Goal: Communication & Community: Answer question/provide support

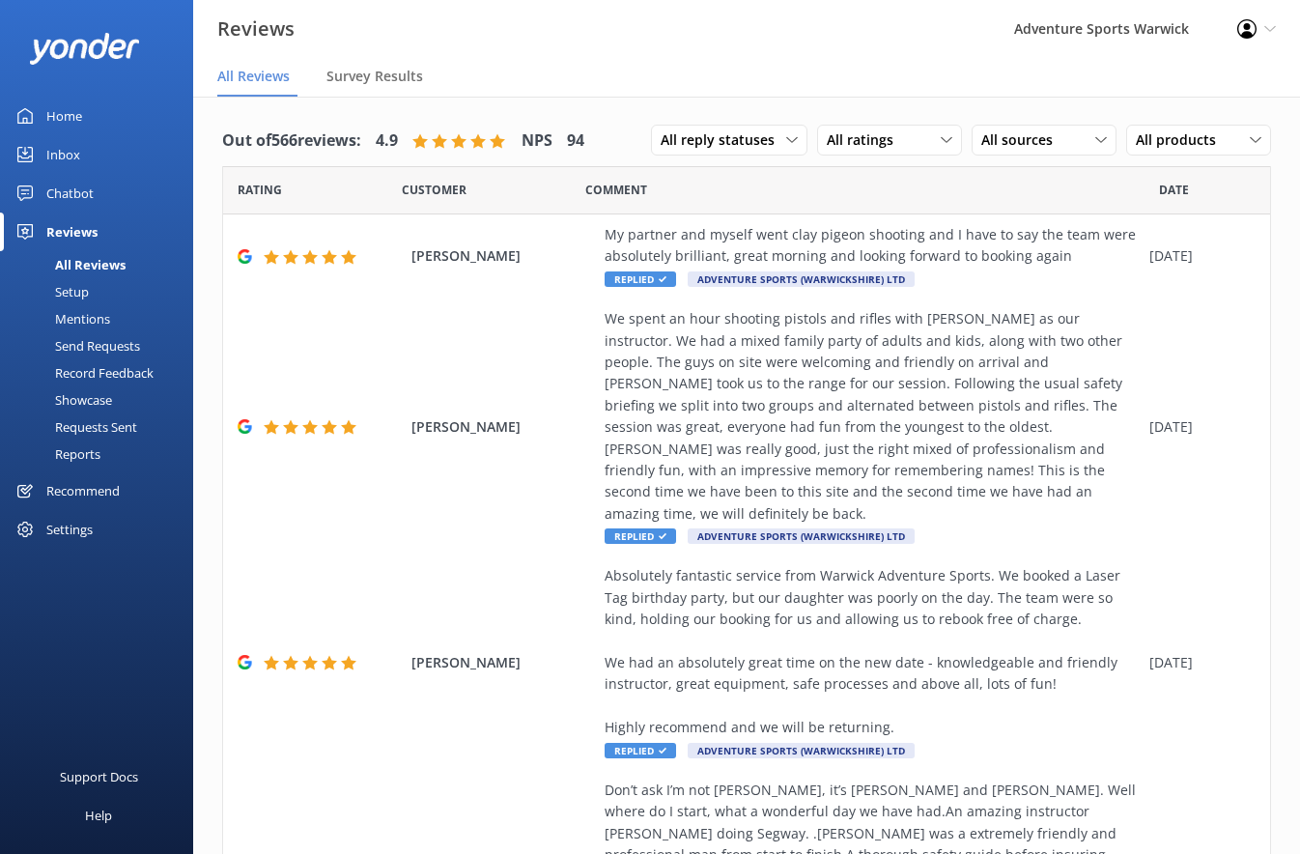
click at [70, 153] on div "Inbox" at bounding box center [63, 154] width 34 height 39
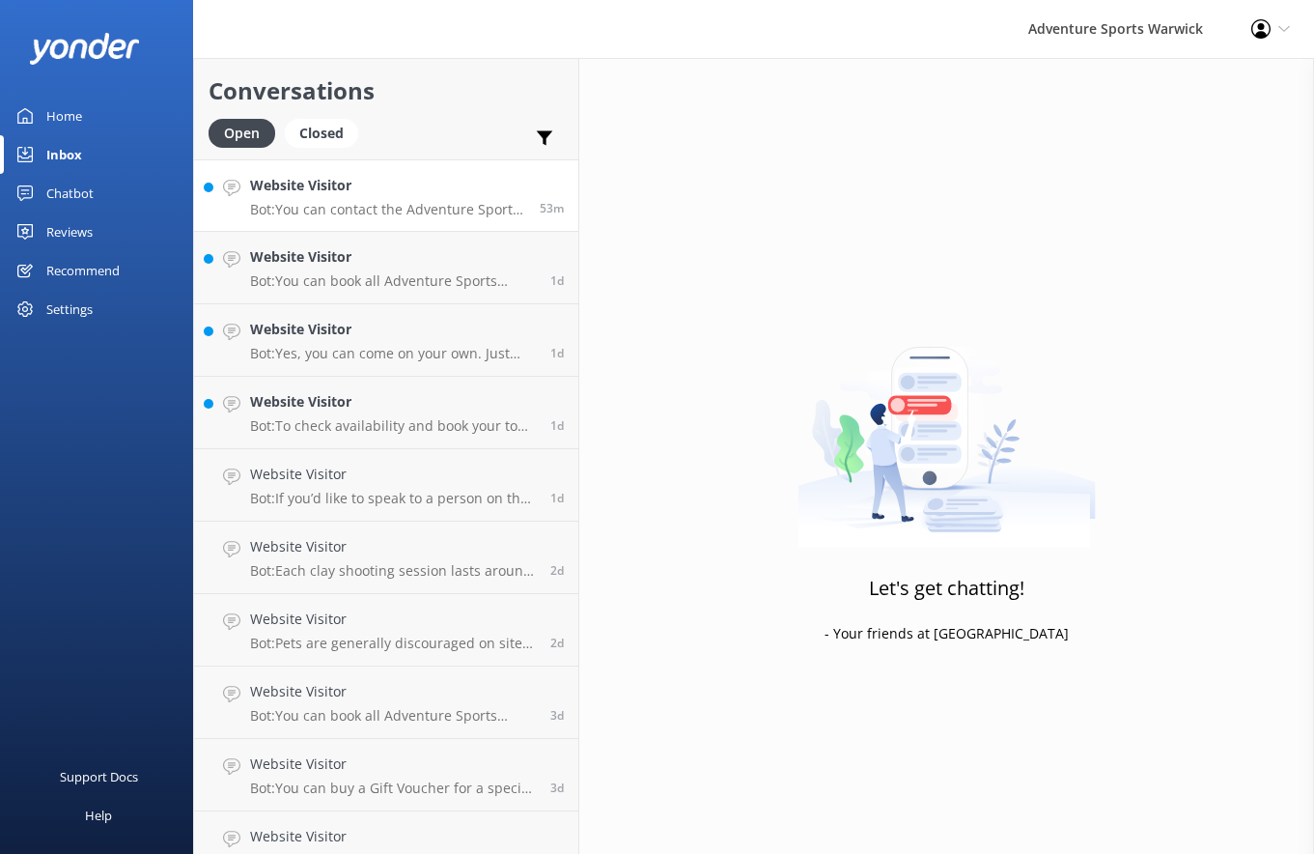
click at [436, 191] on h4 "Website Visitor" at bounding box center [387, 185] width 275 height 21
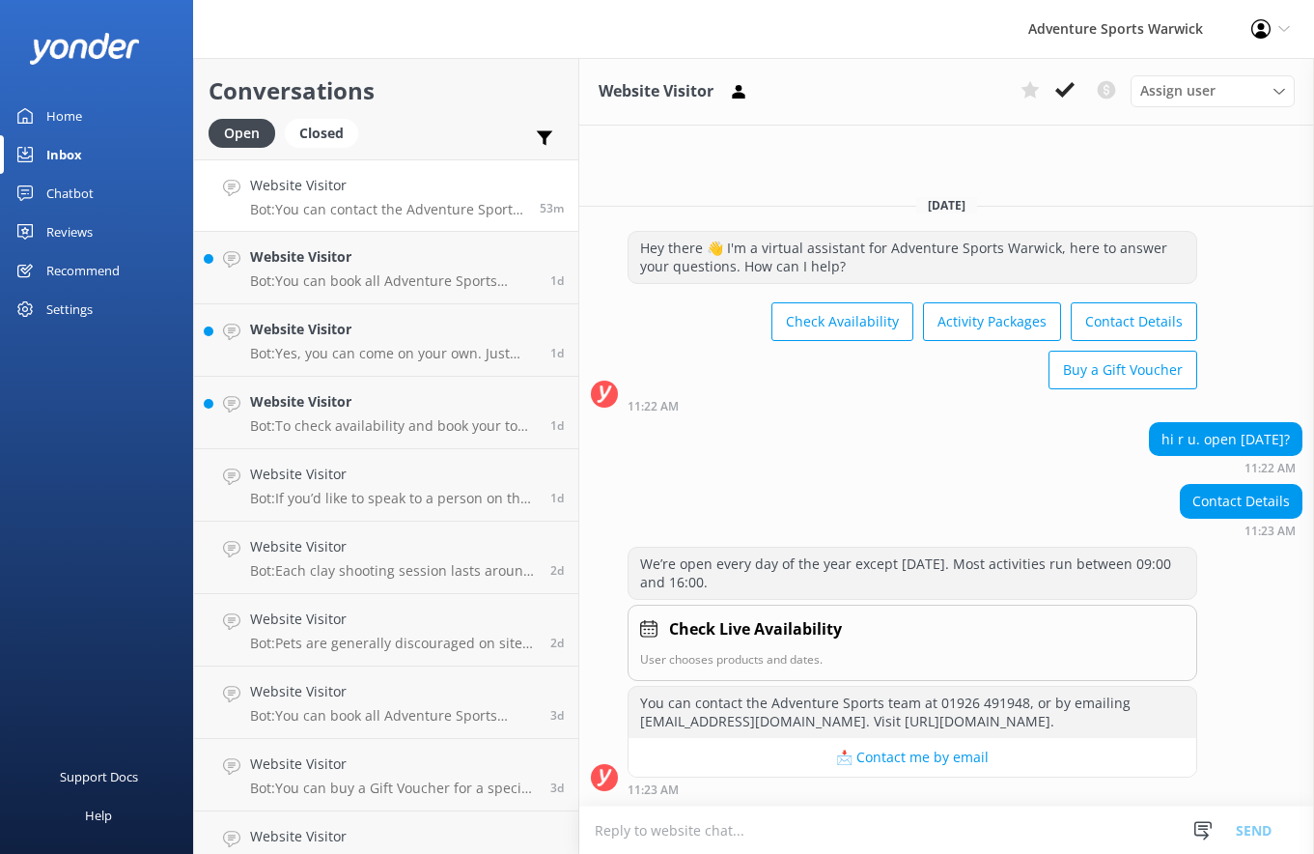
click at [922, 562] on div "We’re open every day of the year except [DATE]. Most activities run between 09:…" at bounding box center [913, 573] width 568 height 51
click at [778, 593] on div "We’re open every day of the year except [DATE]. Most activities run between 09:…" at bounding box center [913, 573] width 568 height 51
click at [71, 195] on div "Chatbot" at bounding box center [69, 193] width 47 height 39
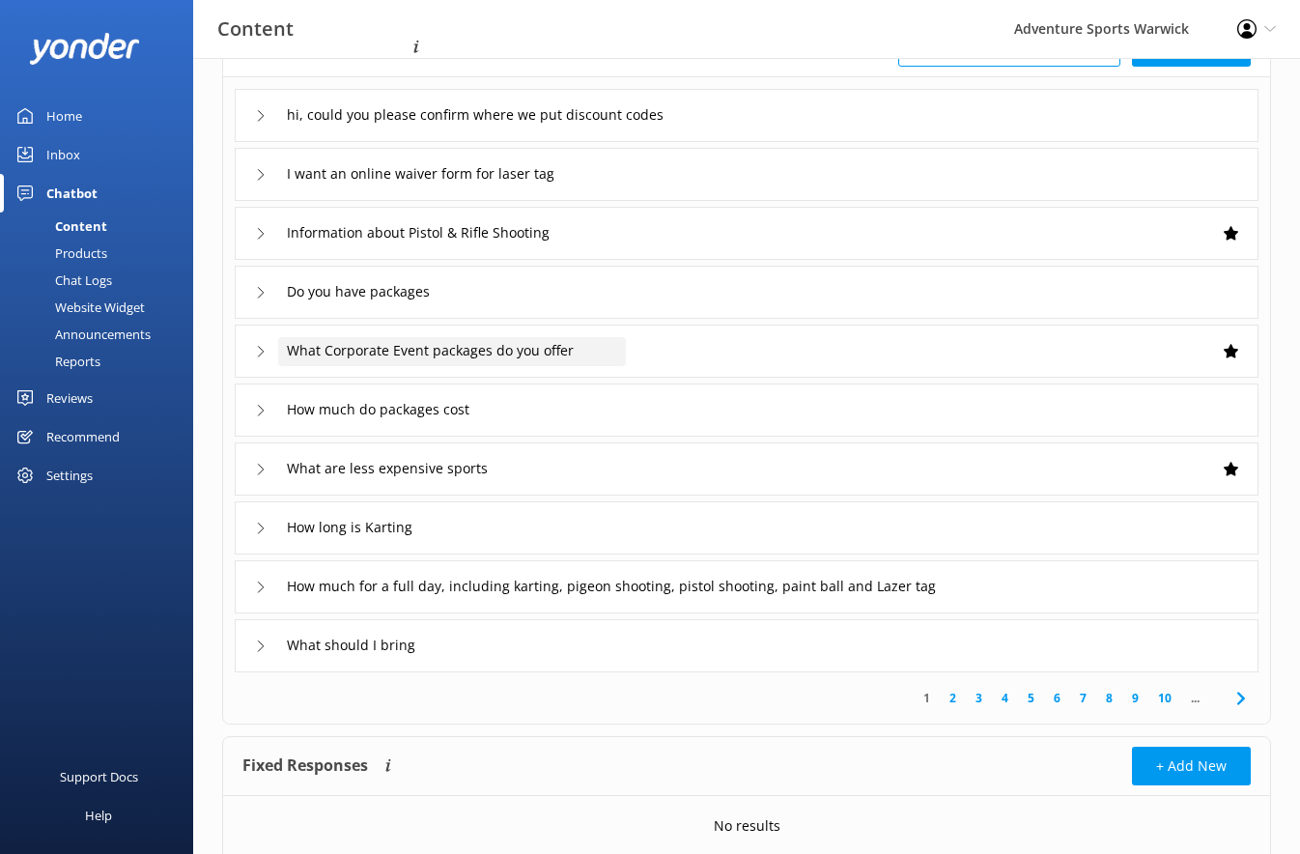
scroll to position [164, 0]
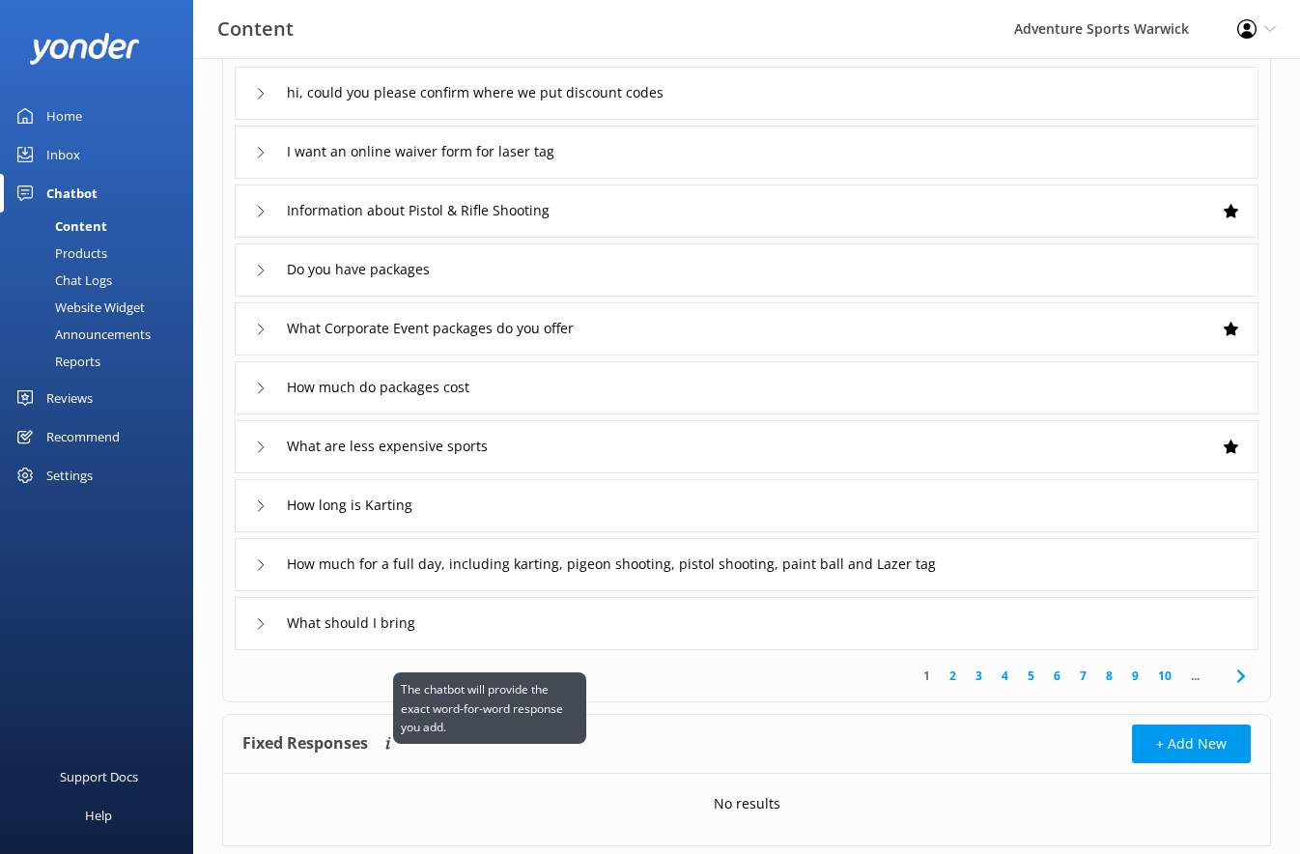
drag, startPoint x: 359, startPoint y: 734, endPoint x: 381, endPoint y: 745, distance: 24.6
click at [358, 738] on h4 "Fixed Responses" at bounding box center [305, 743] width 126 height 39
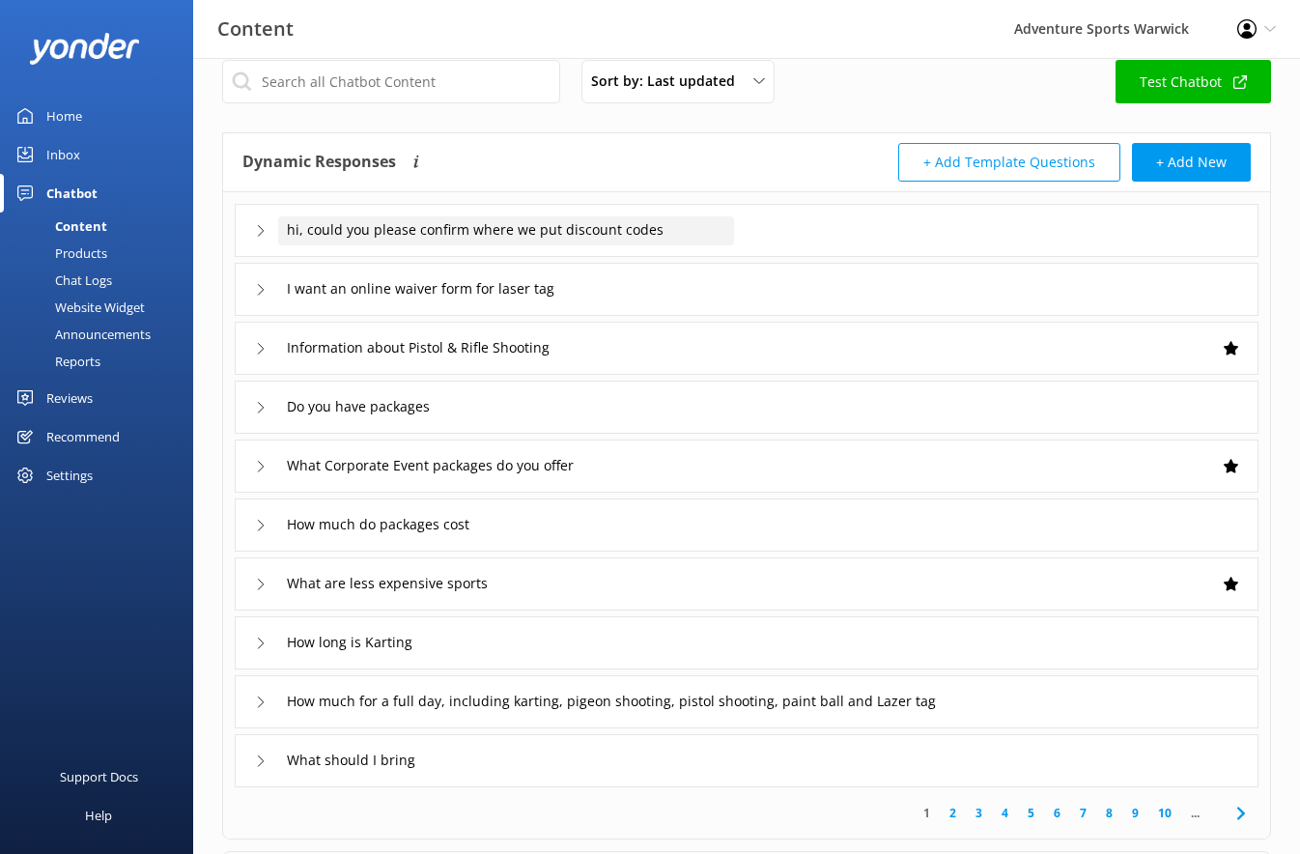
scroll to position [0, 0]
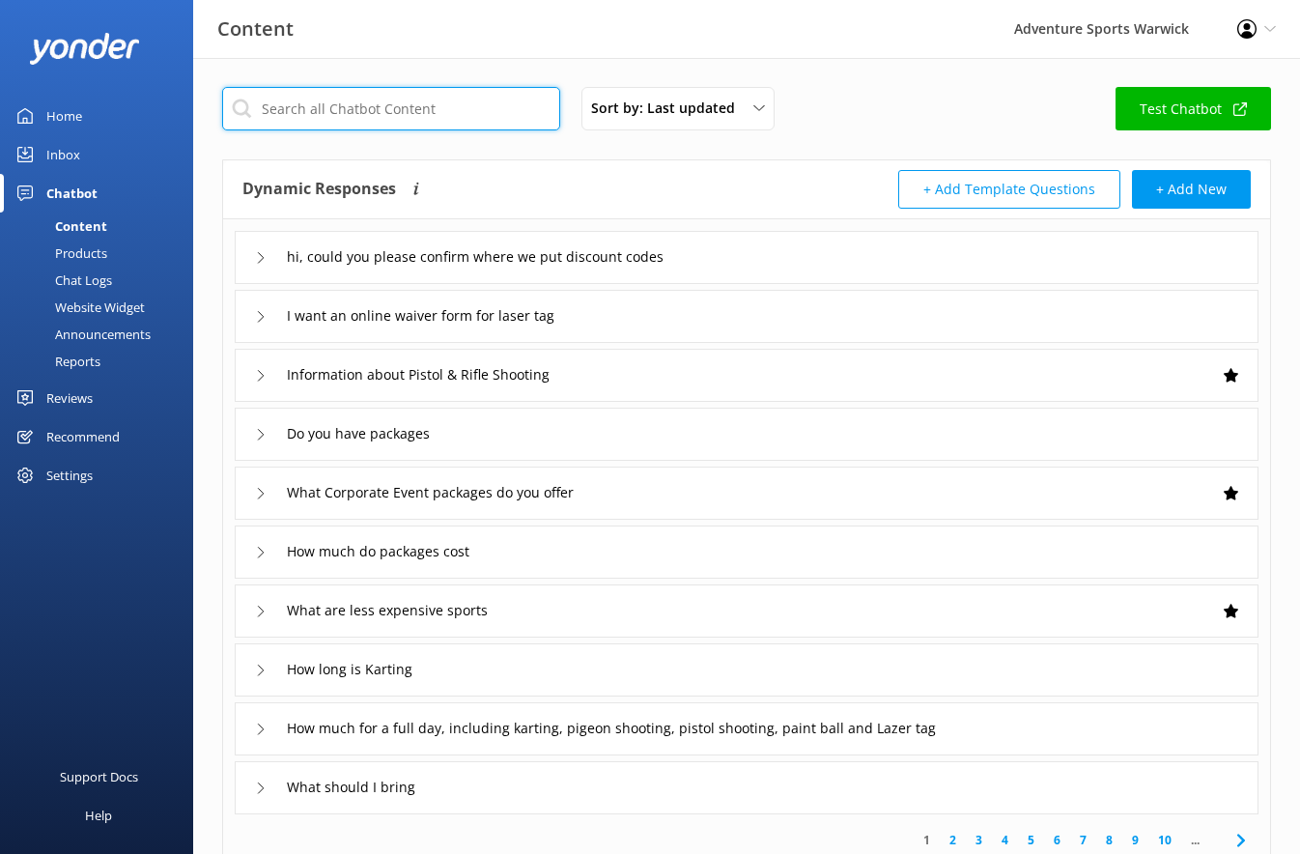
click at [407, 101] on input "text" at bounding box center [391, 108] width 338 height 43
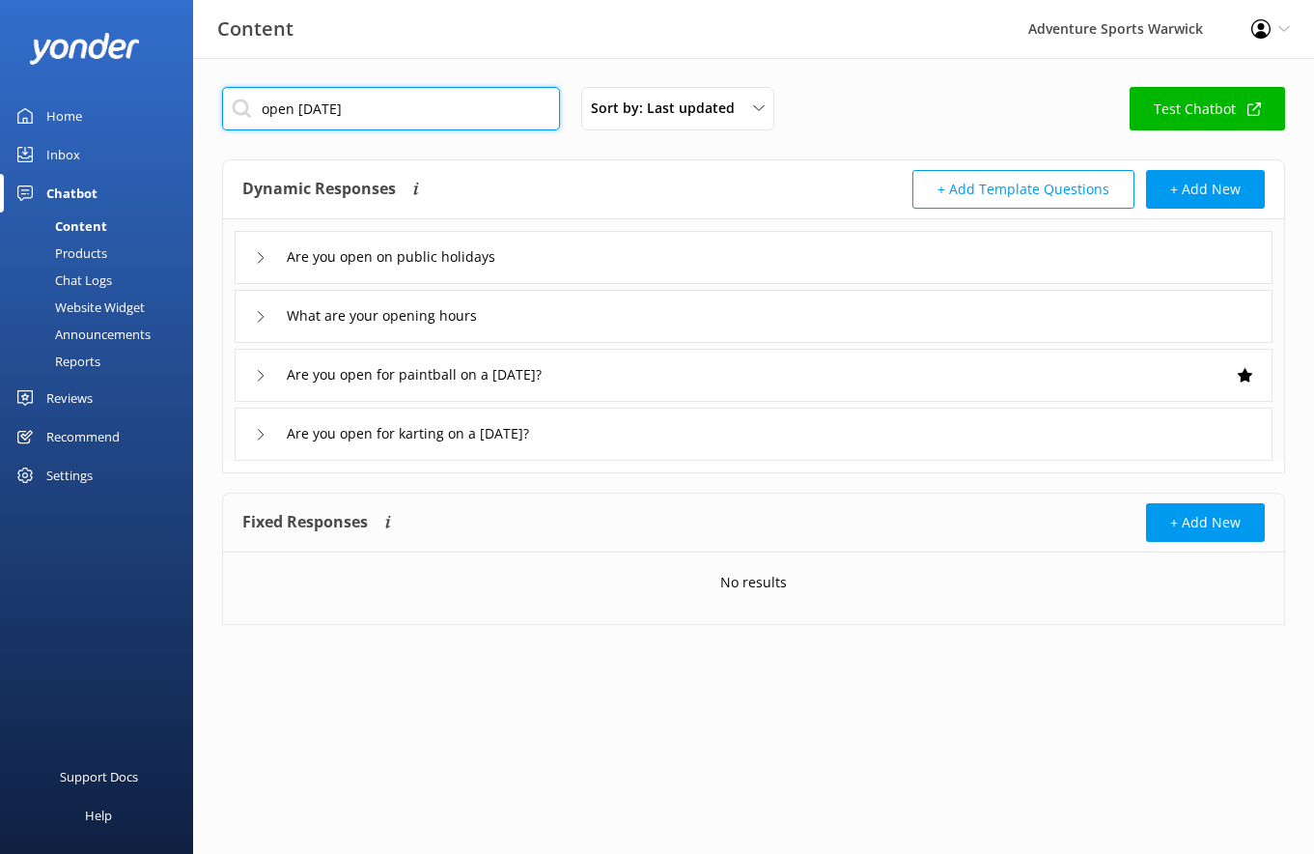
type input "open [DATE]"
click at [264, 314] on icon at bounding box center [261, 317] width 12 height 12
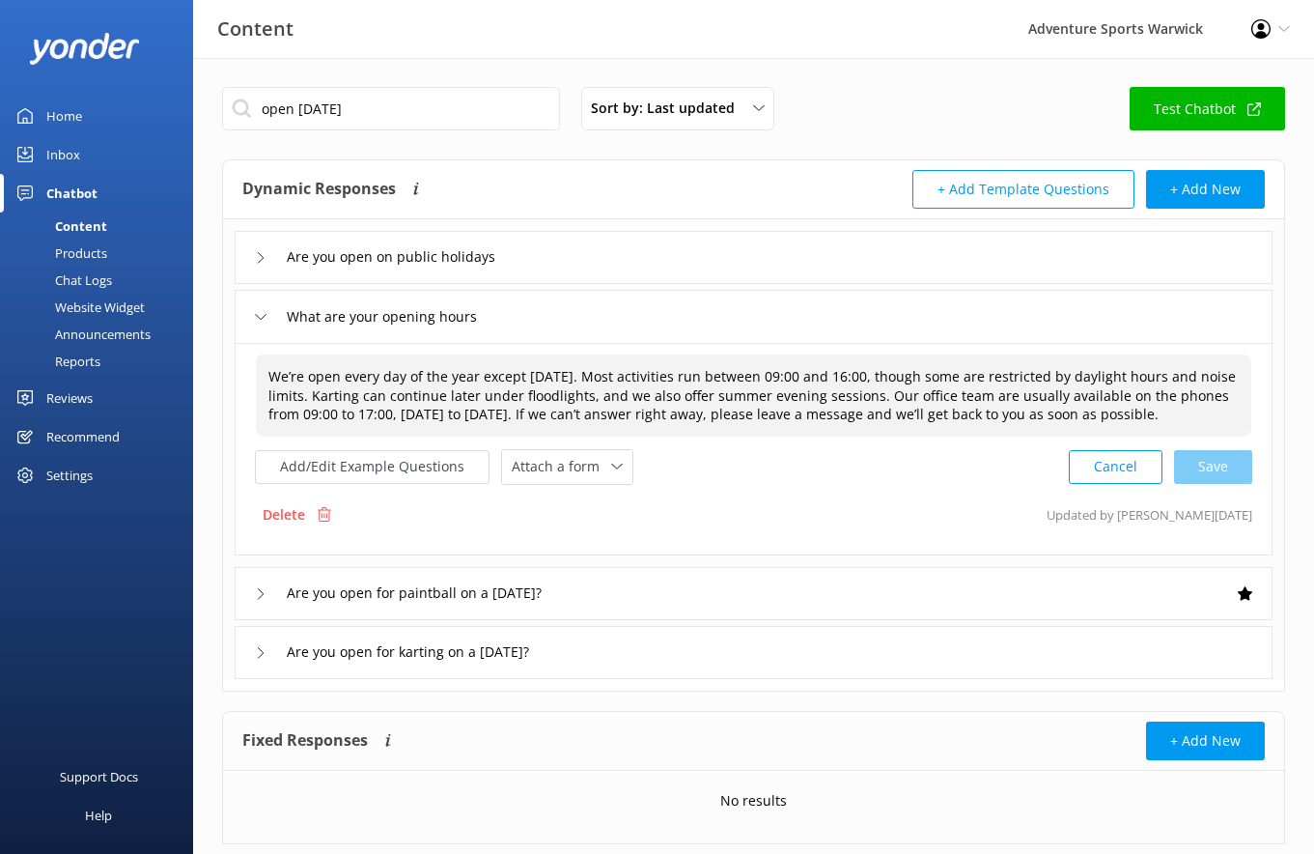
click at [826, 383] on span "We’re open every day of the year except [DATE]. Most activities run between 09:…" at bounding box center [752, 395] width 968 height 56
click at [876, 385] on textarea "We’re open every day of the year except [DATE]. Most activities run between 09:…" at bounding box center [754, 395] width 994 height 80
click at [621, 376] on textarea "We’re open every day of the year except [DATE]. Most activities run between 09:…" at bounding box center [754, 395] width 994 height 80
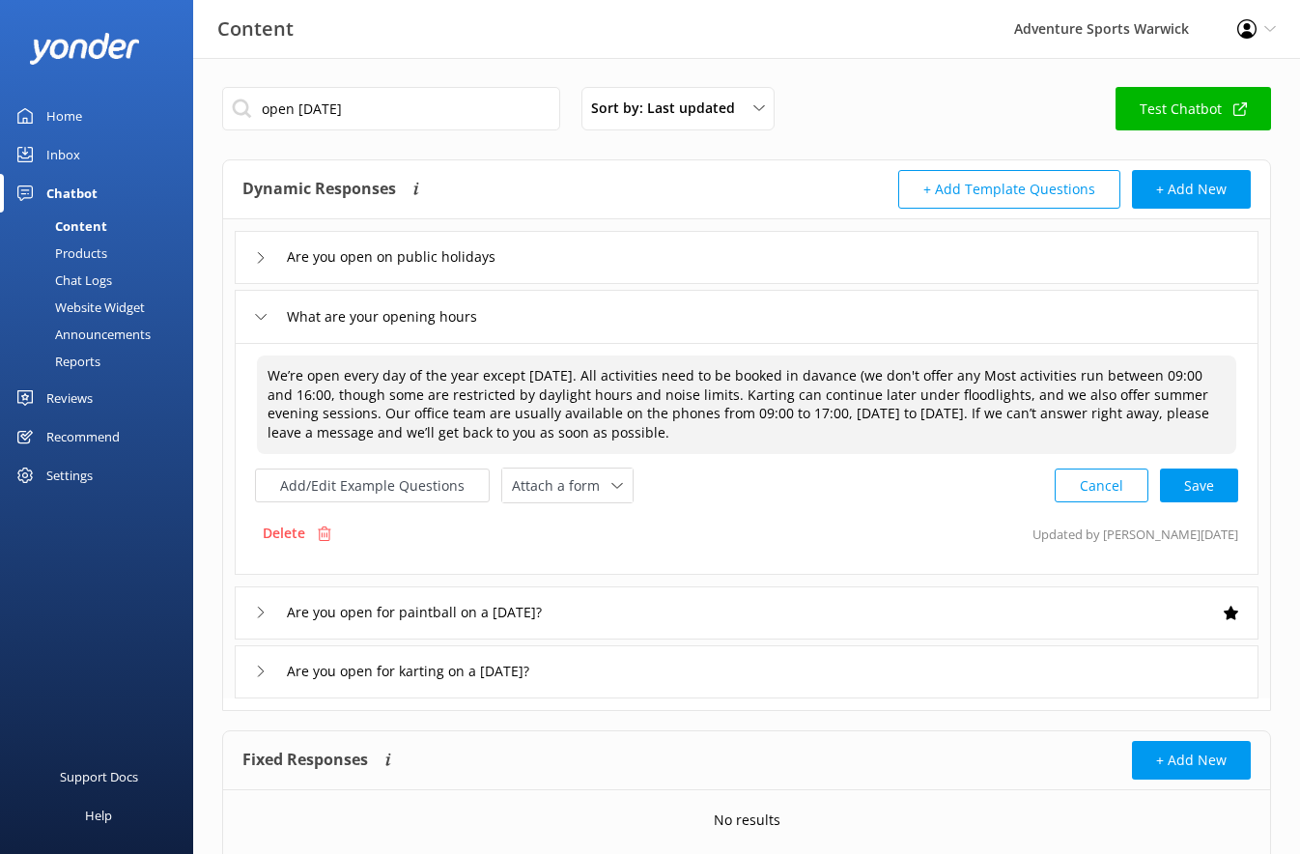
drag, startPoint x: 834, startPoint y: 379, endPoint x: 896, endPoint y: 370, distance: 62.4
click at [834, 378] on textarea "We’re open every day of the year except [DATE]. All activities need to be booke…" at bounding box center [746, 404] width 979 height 99
click at [1009, 375] on textarea "We’re open every day of the year except [DATE]. All activities need to be booke…" at bounding box center [746, 404] width 979 height 99
click at [645, 438] on textarea "We’re open every day of the year except [DATE]. All activities need to be booke…" at bounding box center [746, 404] width 979 height 99
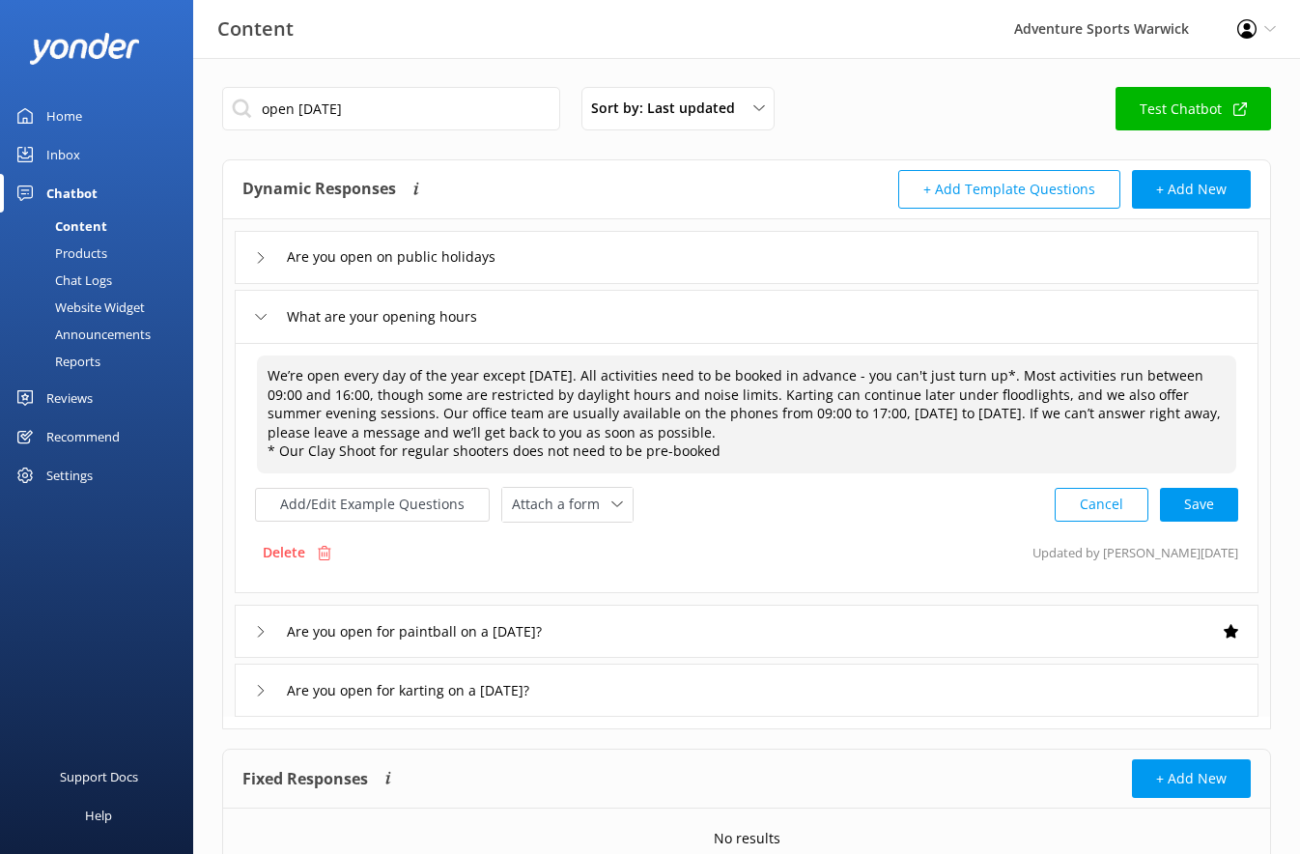
type textarea "We’re open every day of the year except [DATE]. All activities need to be booke…"
click at [746, 455] on div "We’re open every day of the year except [DATE]. All activities need to be booke…" at bounding box center [746, 414] width 981 height 120
click at [748, 452] on textarea "We’re open every day of the year except [DATE]. All activities need to be booke…" at bounding box center [746, 414] width 979 height 118
paste textarea "[URL][DOMAIN_NAME]"
type textarea "We’re open every day of the year except [DATE]. All activities need to be booke…"
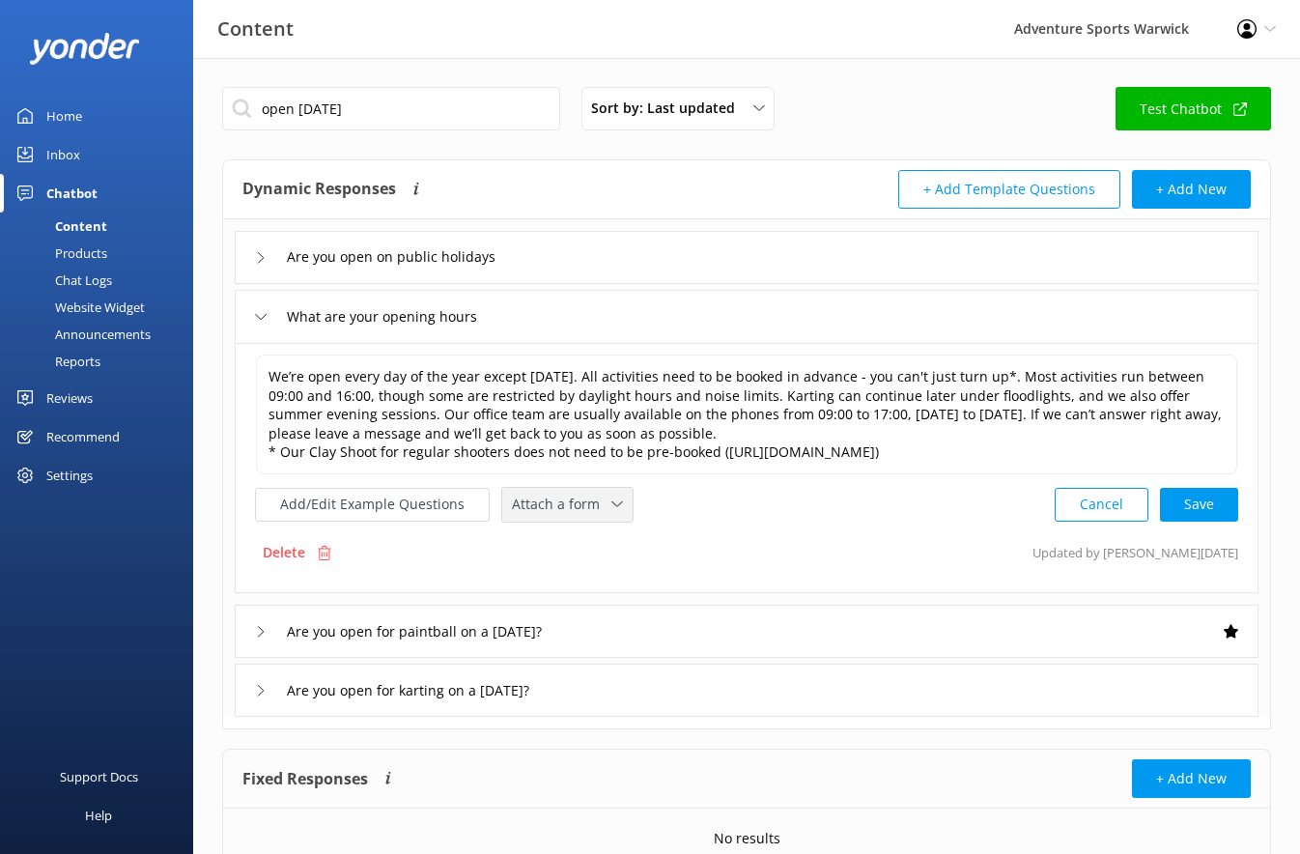
click at [611, 509] on icon at bounding box center [617, 504] width 12 height 12
click at [551, 585] on div "Check availability" at bounding box center [561, 584] width 96 height 19
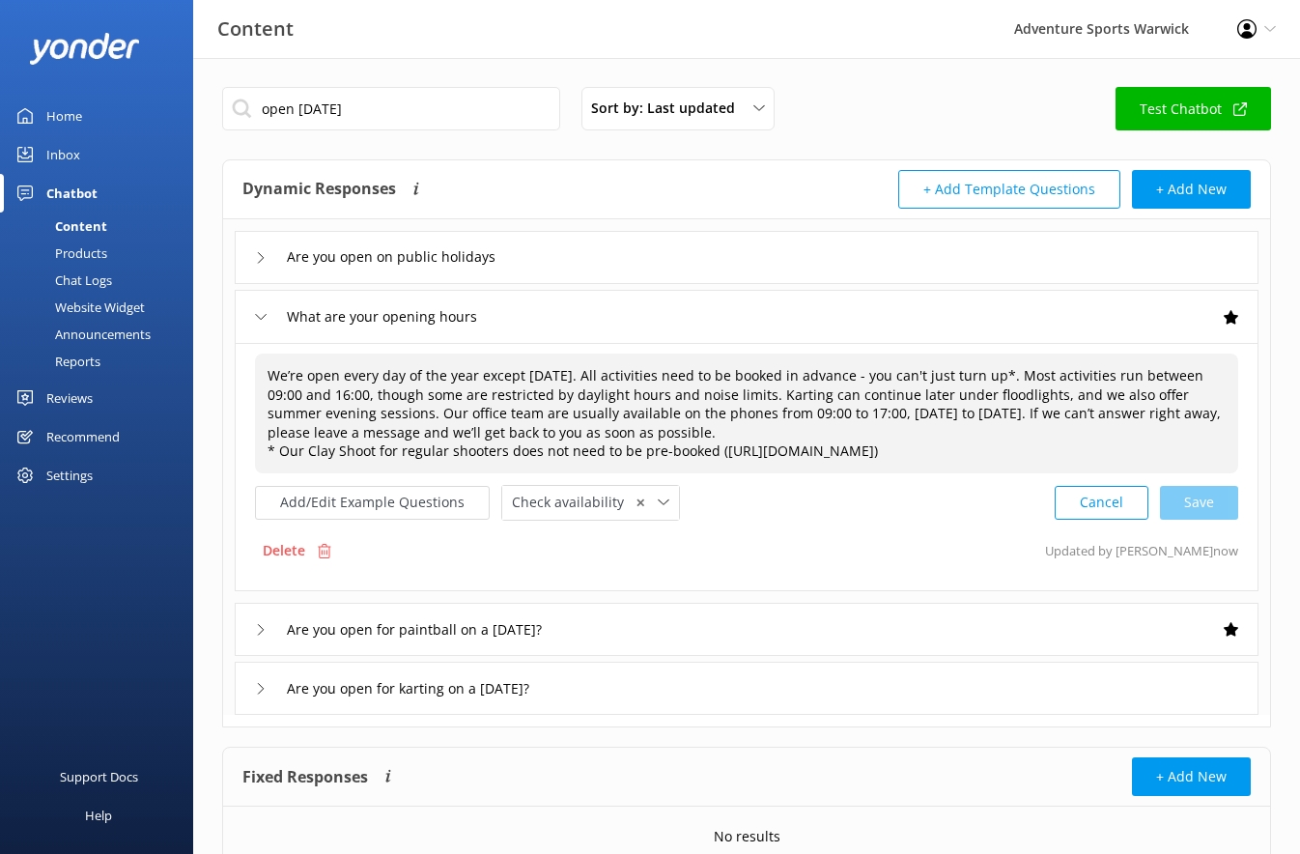
click at [659, 431] on div "We’re open every day of the year except [DATE]. All activities need to be booke…" at bounding box center [746, 413] width 983 height 120
click at [640, 433] on textarea "We’re open every day of the year except [DATE]. All activities need to be booke…" at bounding box center [746, 413] width 981 height 118
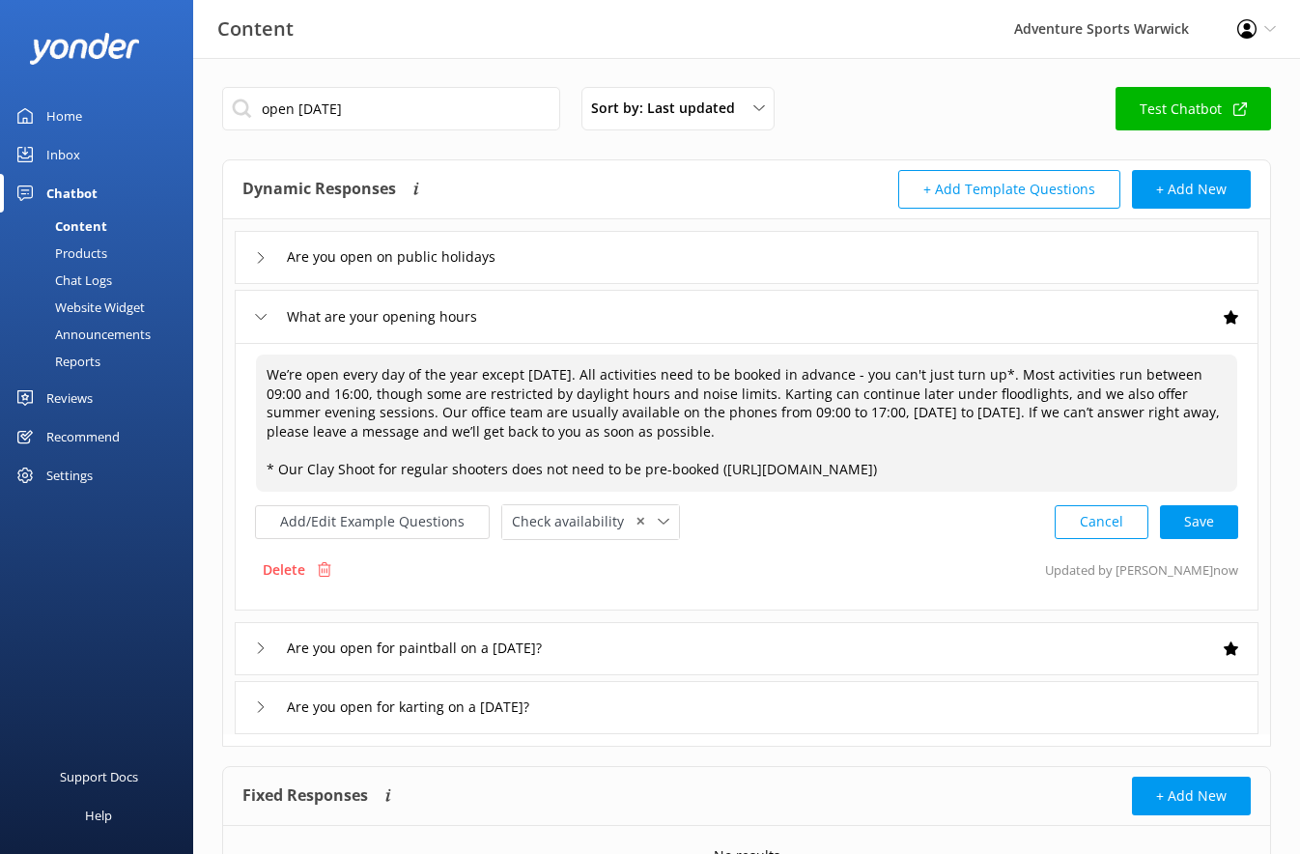
click at [1048, 375] on textarea "We’re open every day of the year except [DATE]. All activities need to be booke…" at bounding box center [746, 422] width 981 height 137
click at [946, 391] on textarea "We’re open every day of the year except [DATE]. All activities need to be booke…" at bounding box center [746, 422] width 981 height 137
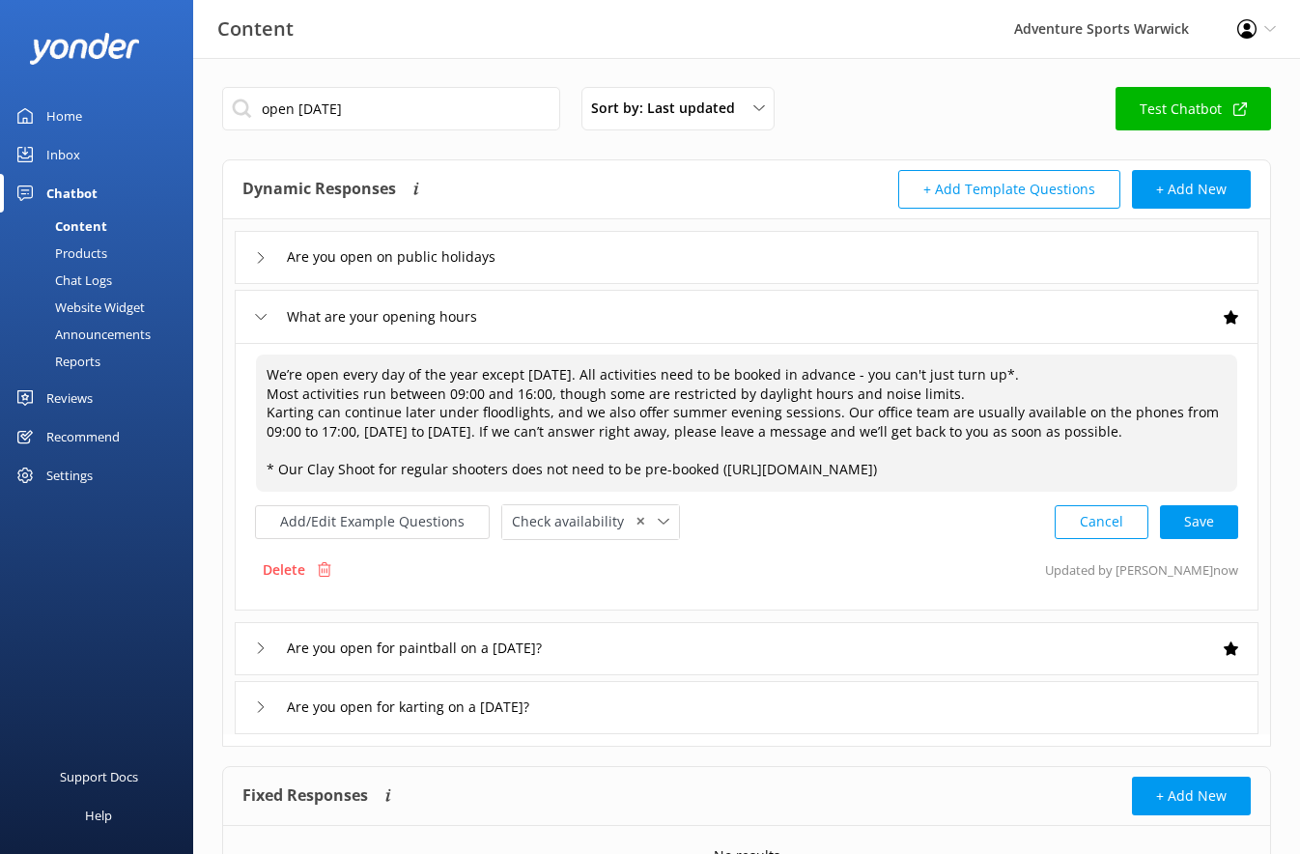
click at [829, 410] on textarea "We’re open every day of the year except [DATE]. All activities need to be booke…" at bounding box center [746, 422] width 981 height 137
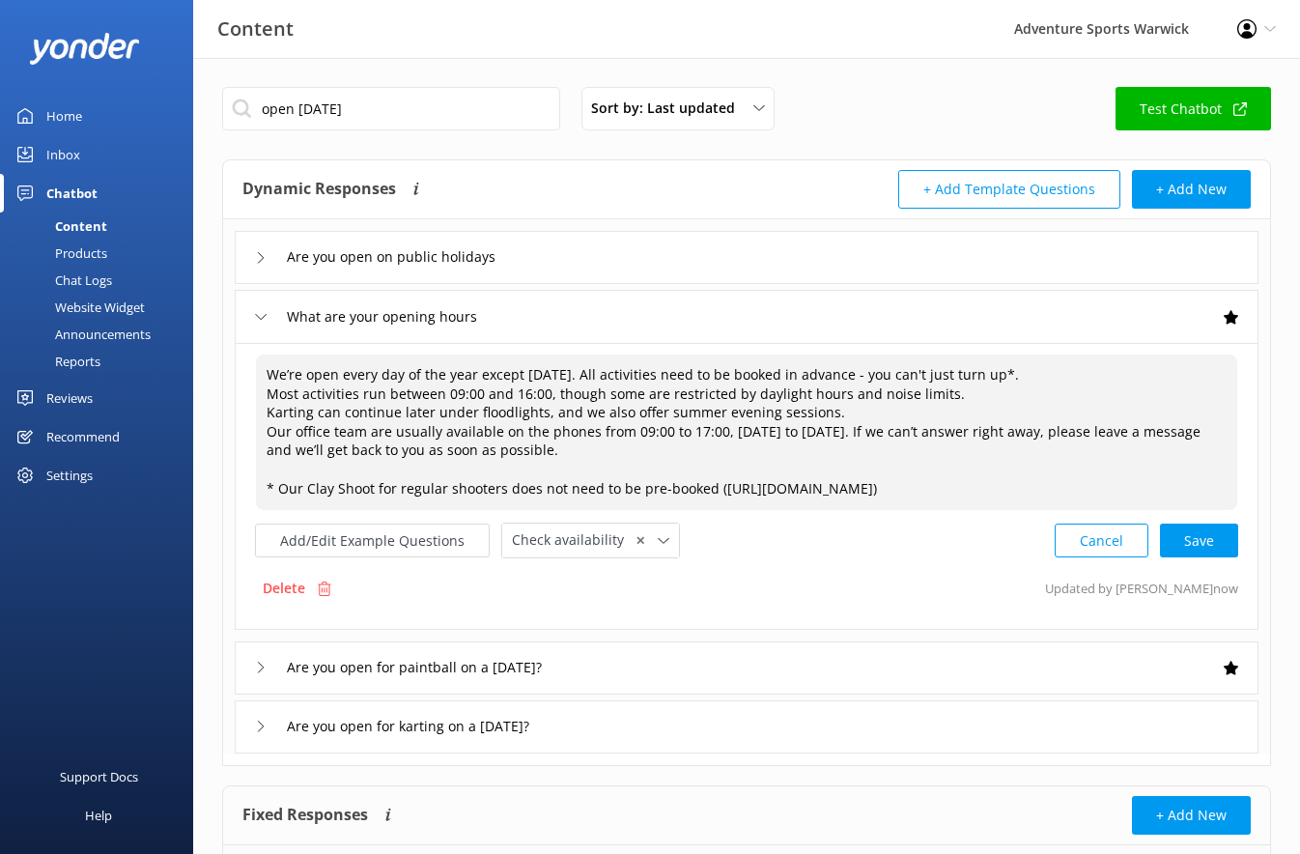
click at [547, 460] on textarea "We’re open every day of the year except [DATE]. All activities need to be booke…" at bounding box center [746, 431] width 981 height 155
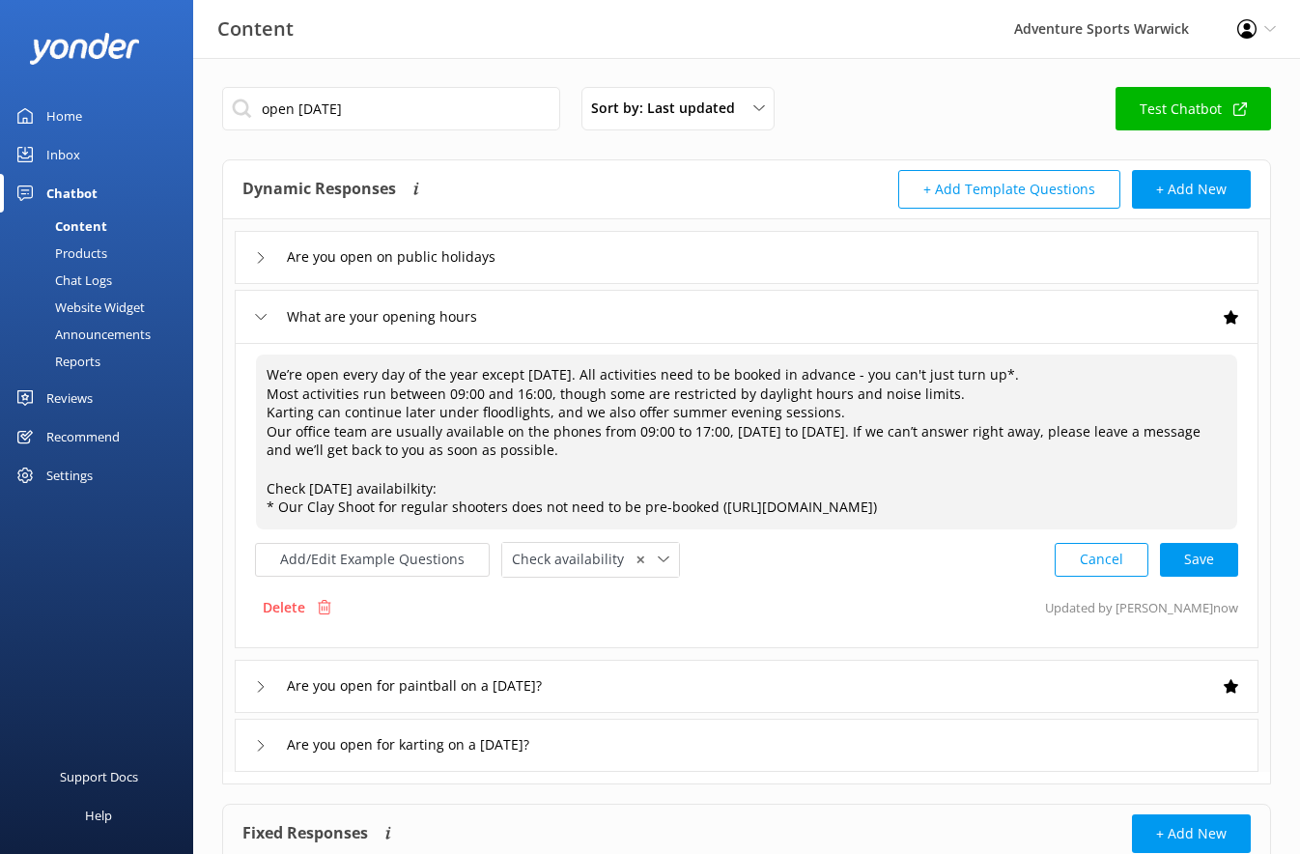
paste textarea "[URL][DOMAIN_NAME]"
click at [413, 486] on textarea "We’re open every day of the year except [DATE]. All activities need to be booke…" at bounding box center [746, 441] width 981 height 175
click at [1207, 488] on textarea "We’re open every day of the year except [DATE]. All activities need to be booke…" at bounding box center [746, 441] width 981 height 175
type textarea "We’re open every day of the year except [DATE]. All activities need to be booke…"
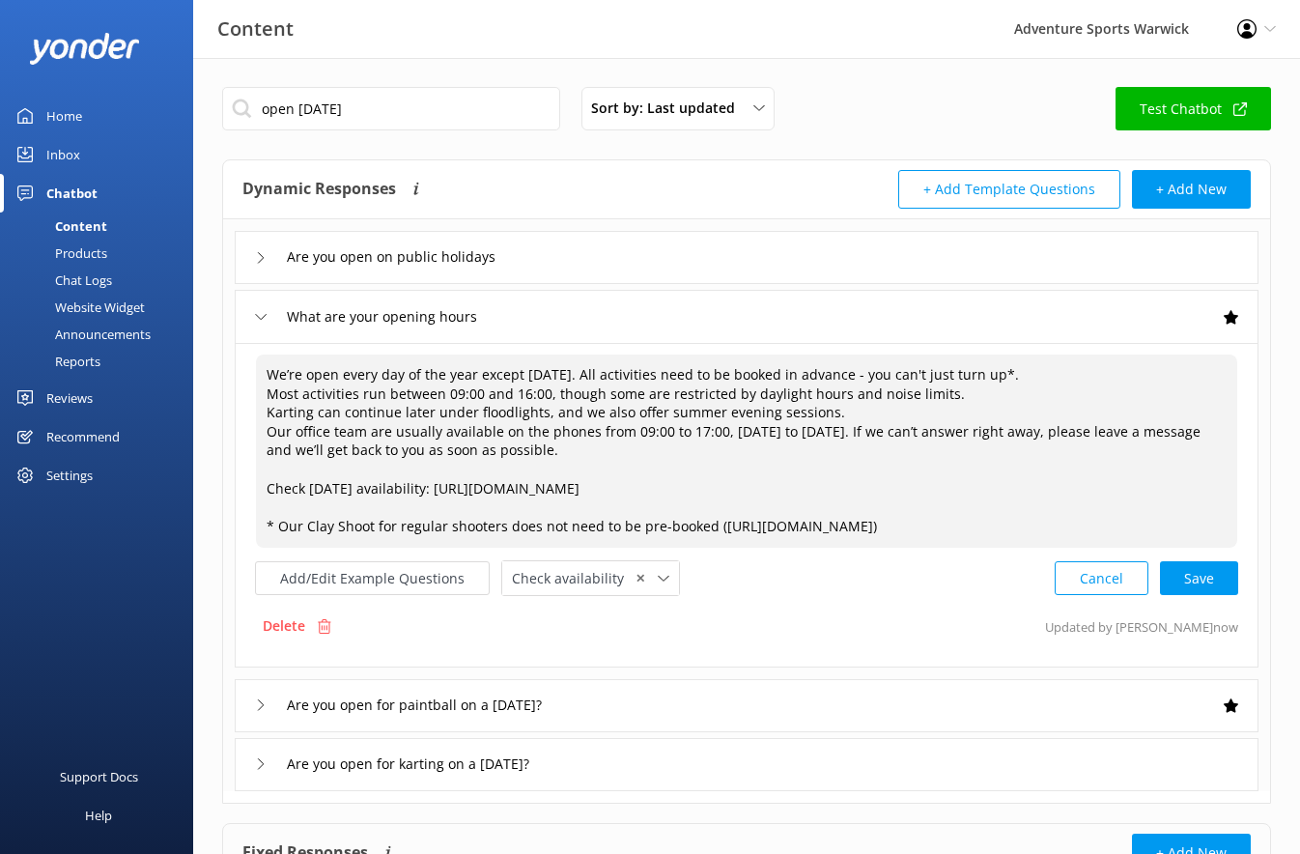
drag, startPoint x: 1036, startPoint y: 525, endPoint x: 244, endPoint y: 356, distance: 809.7
click at [244, 356] on div "We’re open every day of the year except [DATE]. All activities need to be booke…" at bounding box center [747, 505] width 1024 height 324
click at [1218, 582] on div "Cancel Loading.." at bounding box center [1146, 578] width 183 height 36
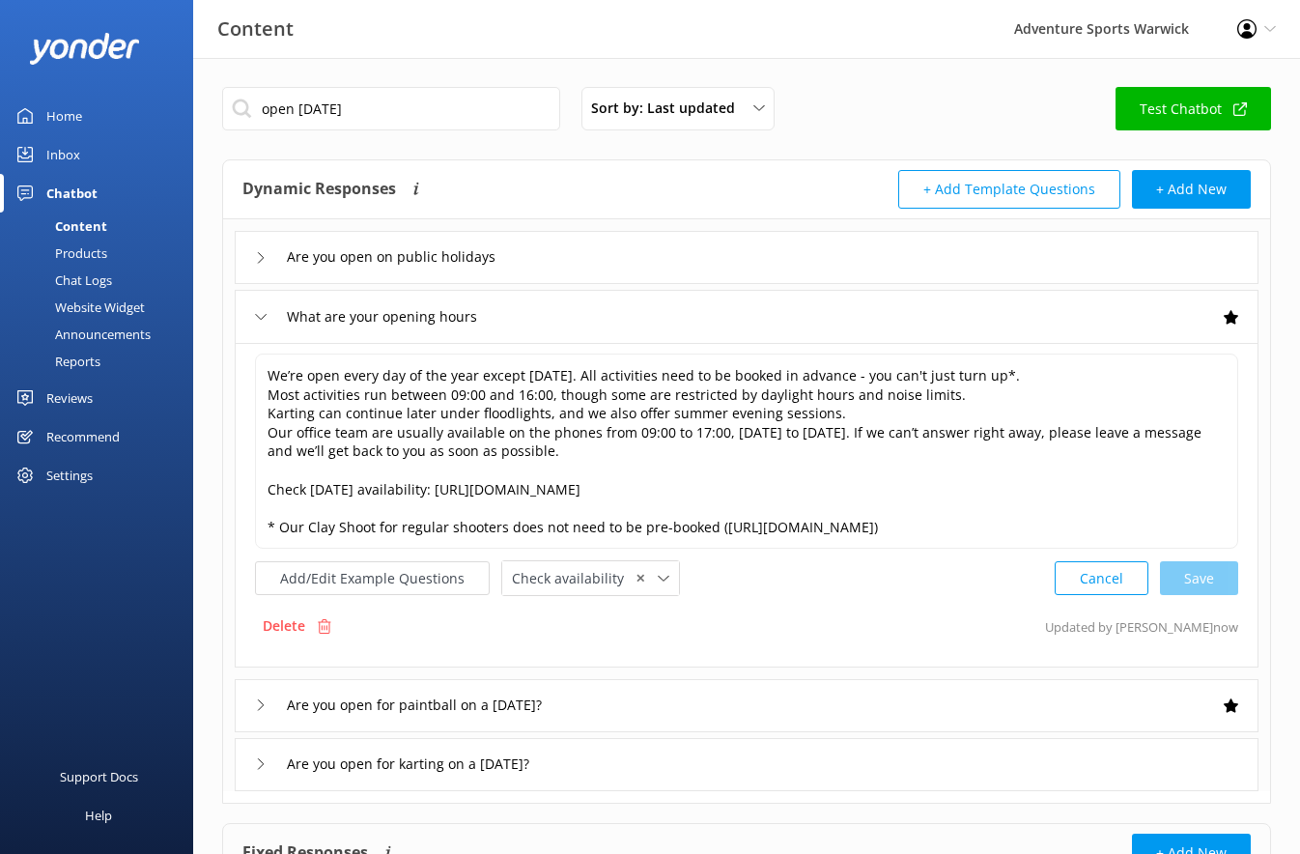
click at [259, 253] on icon at bounding box center [261, 258] width 12 height 12
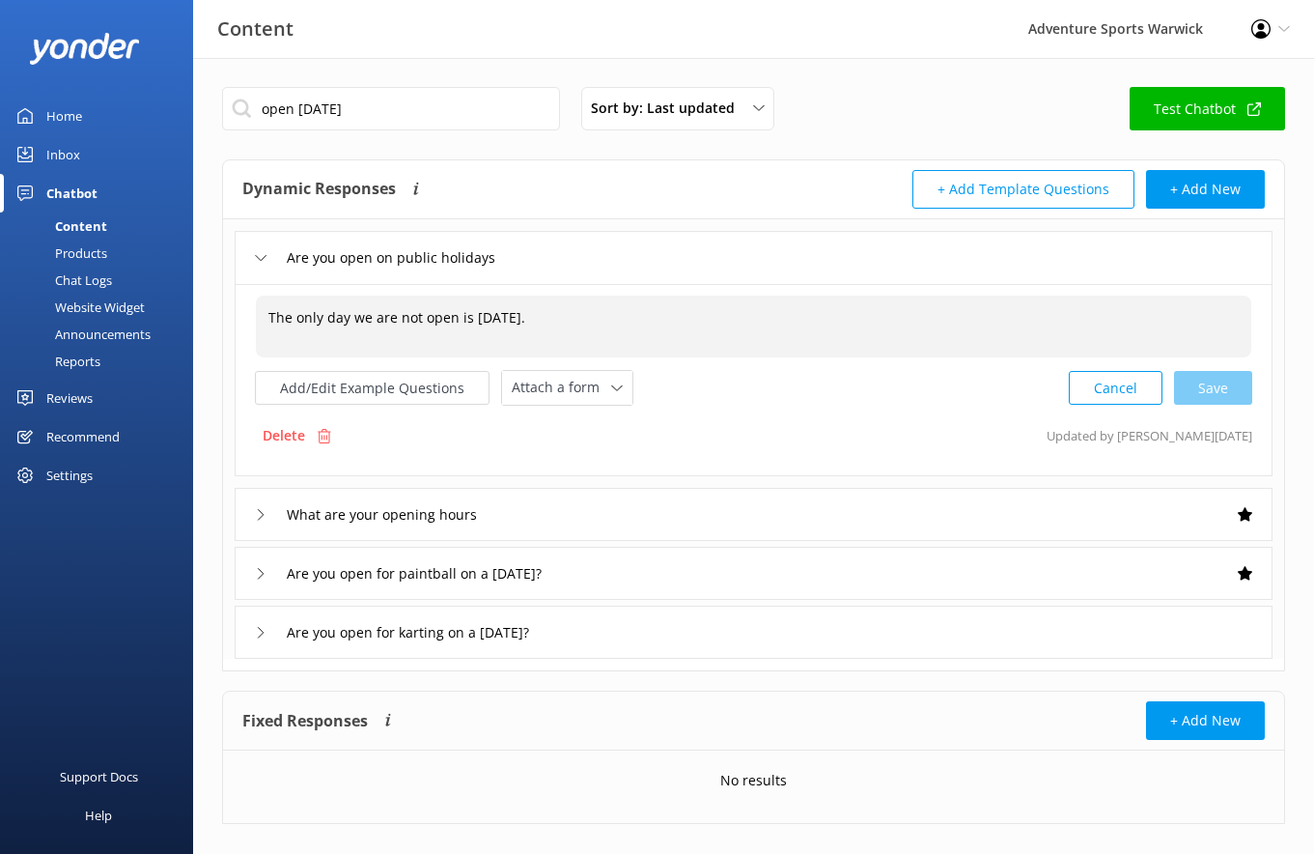
click at [632, 319] on div "The only day we are not open is [DATE]." at bounding box center [754, 327] width 996 height 62
drag, startPoint x: 627, startPoint y: 320, endPoint x: 206, endPoint y: 311, distance: 421.1
click at [206, 311] on div "open [DATE] Sort by: Last updated Title (A-Z) Last updated Test Chatbot Dynamic…" at bounding box center [753, 456] width 1121 height 796
paste textarea "We’re open every day of the year except [DATE]. All activities need to be booke…"
type textarea "We’re open every day of the year except [DATE]. All activities need to be booke…"
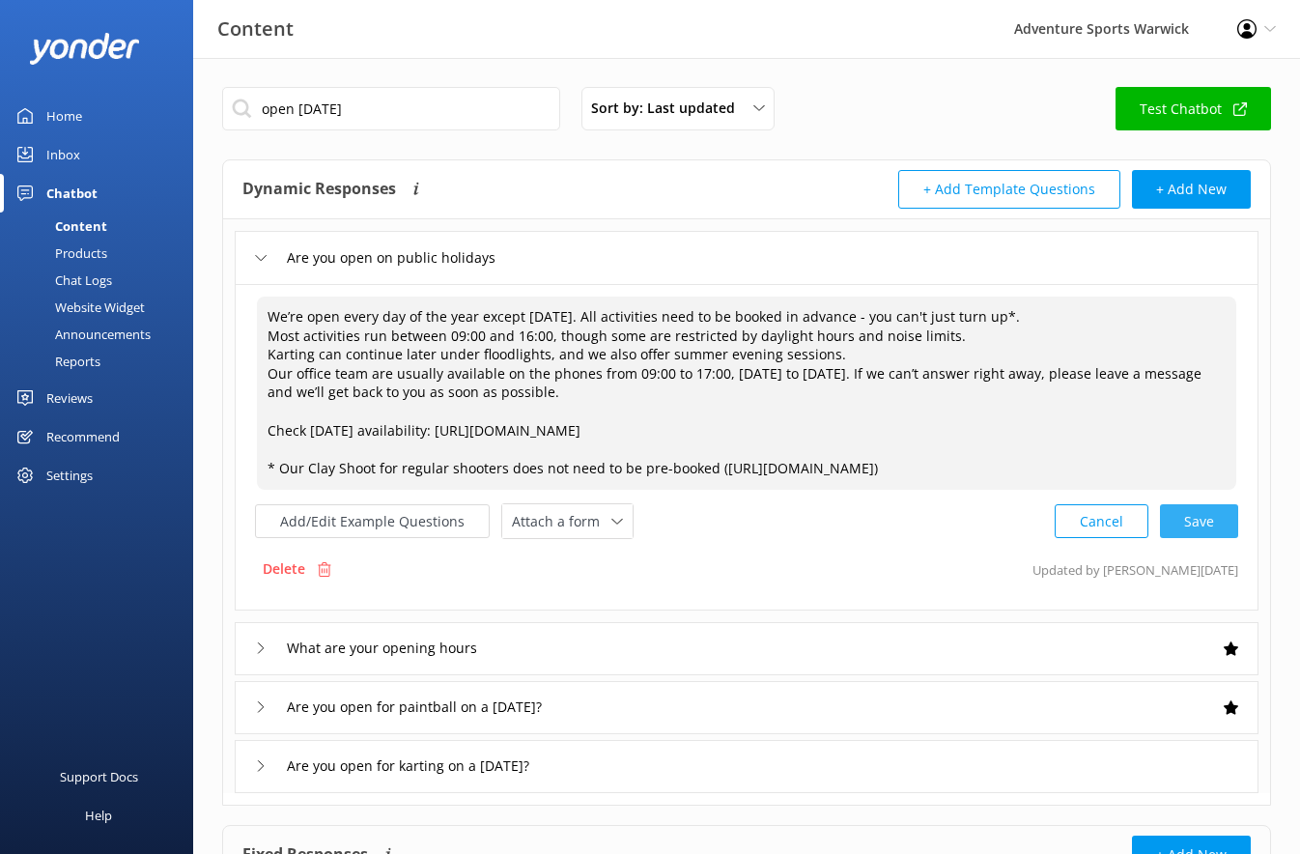
click at [1224, 523] on div "Cancel Save" at bounding box center [1146, 521] width 183 height 36
click at [264, 703] on icon at bounding box center [261, 705] width 12 height 12
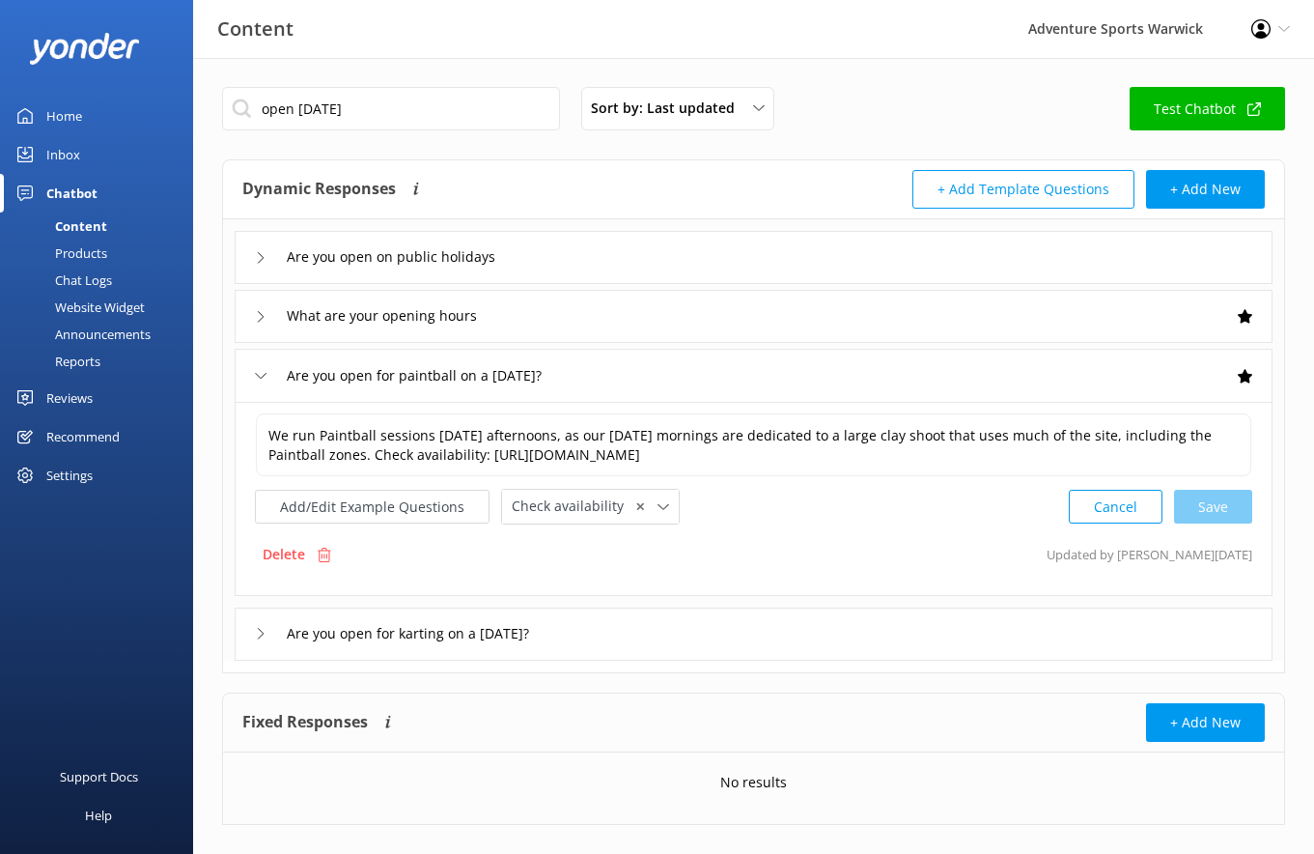
click at [260, 633] on icon at bounding box center [261, 634] width 12 height 12
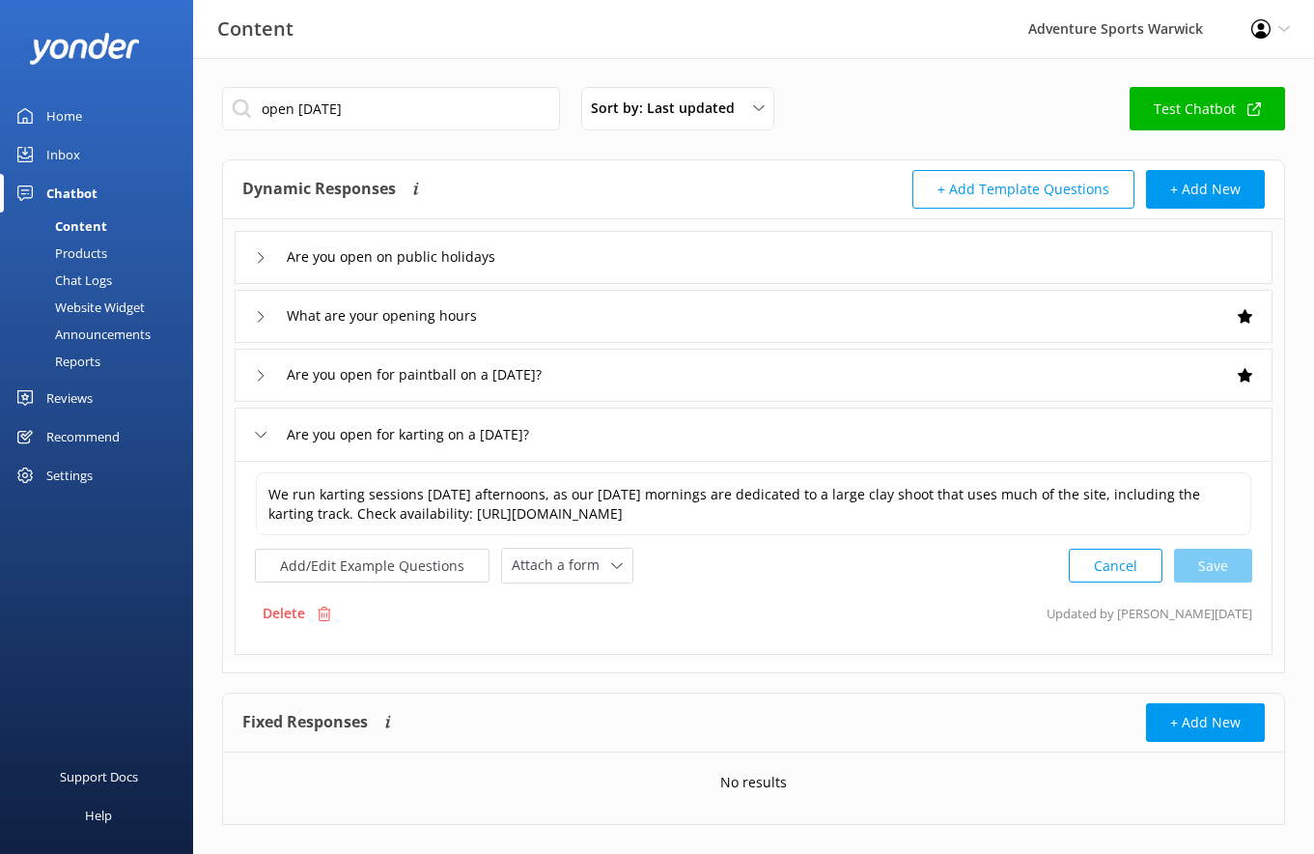
click at [258, 318] on icon at bounding box center [261, 317] width 12 height 12
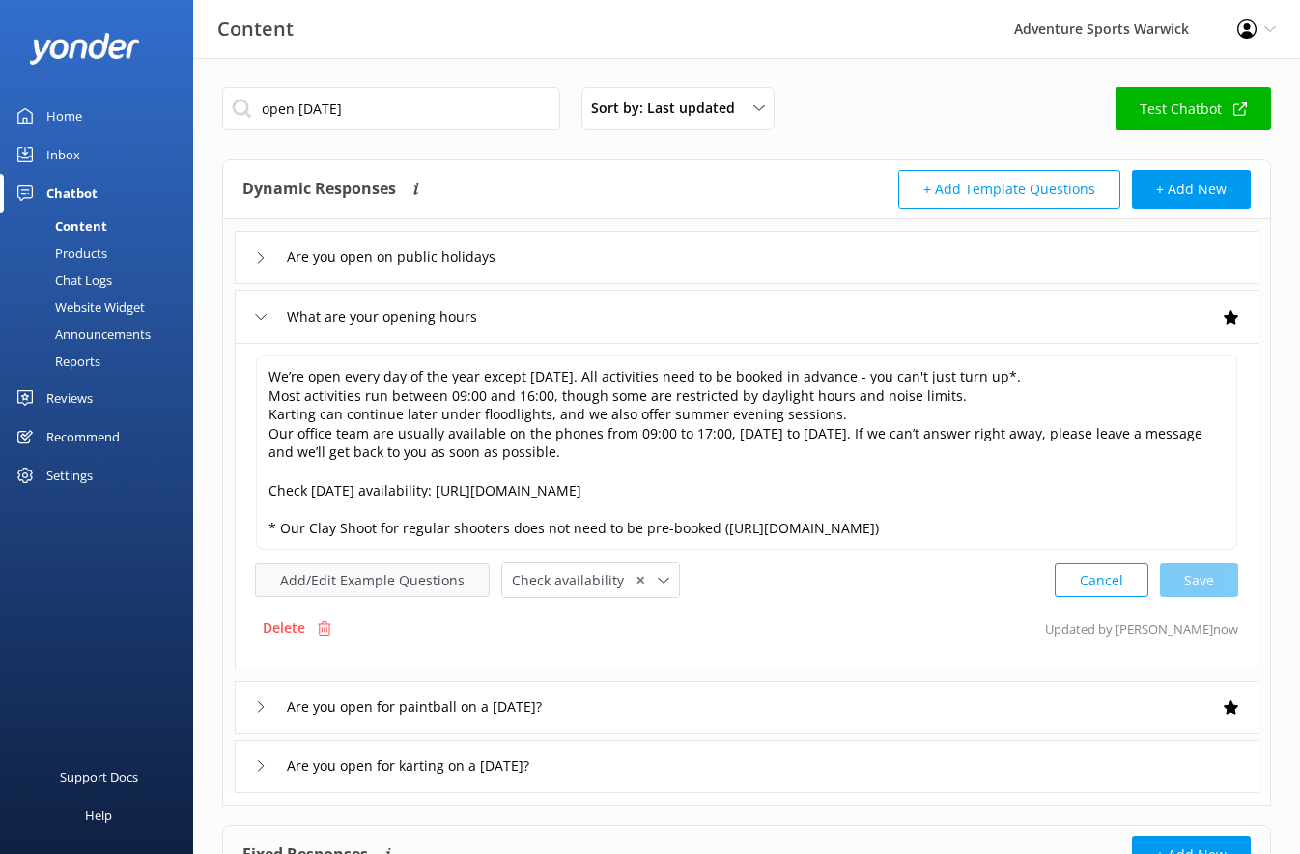
click at [342, 580] on button "Add/Edit Example Questions" at bounding box center [372, 580] width 235 height 34
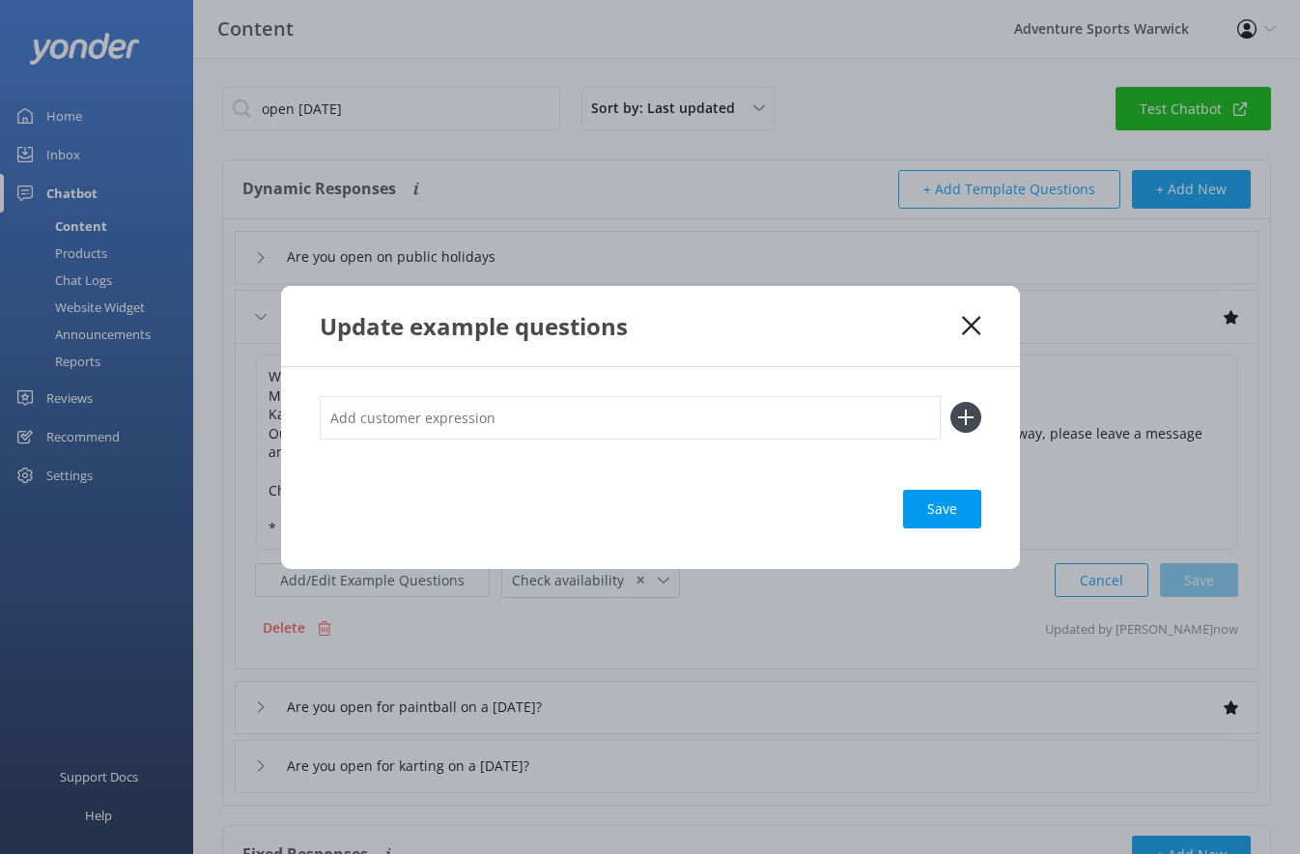
click at [387, 424] on input "text" at bounding box center [630, 417] width 621 height 43
type input "are you open [DATE]"
click at [964, 411] on icon at bounding box center [965, 417] width 31 height 31
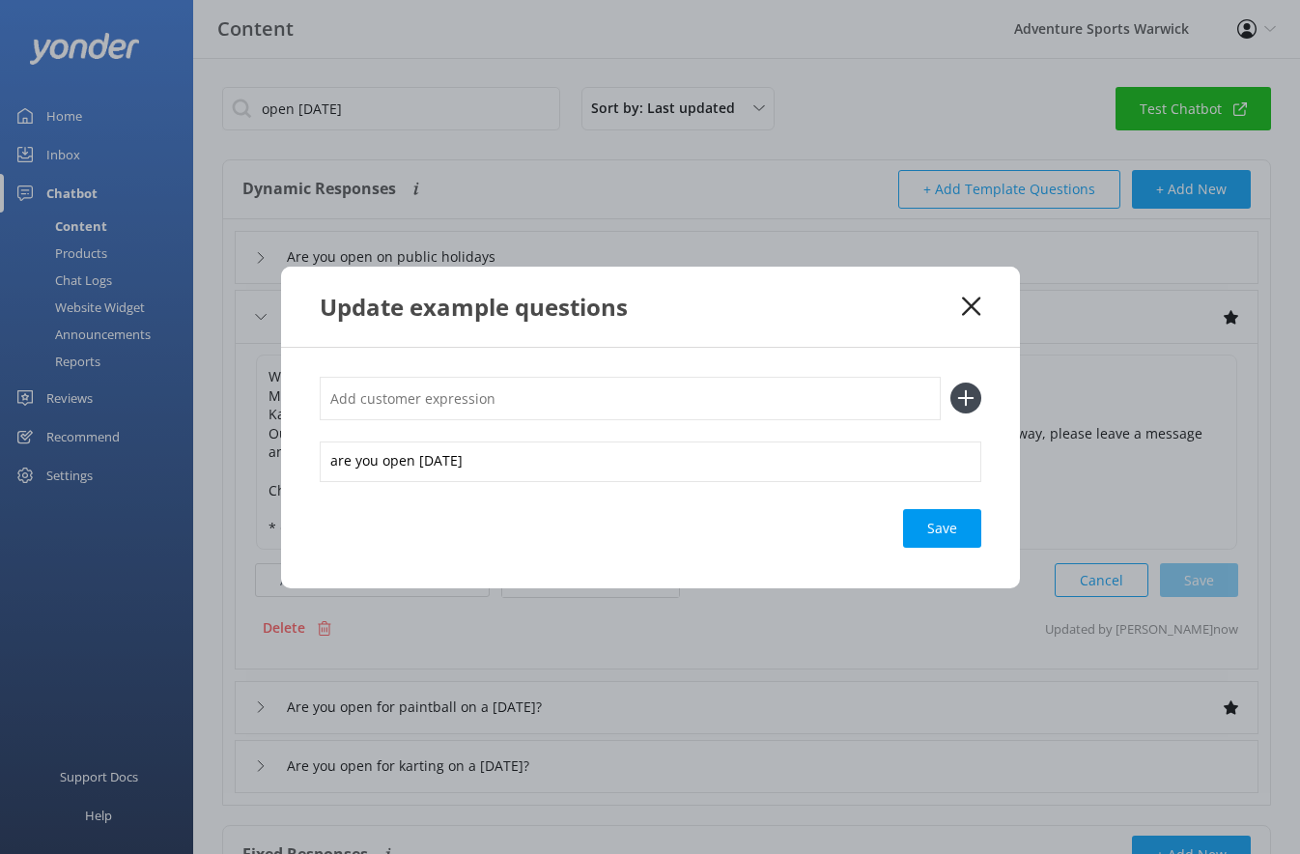
click at [544, 403] on input "text" at bounding box center [630, 398] width 621 height 43
type input "can I just turn up"
click at [971, 400] on icon at bounding box center [965, 397] width 31 height 31
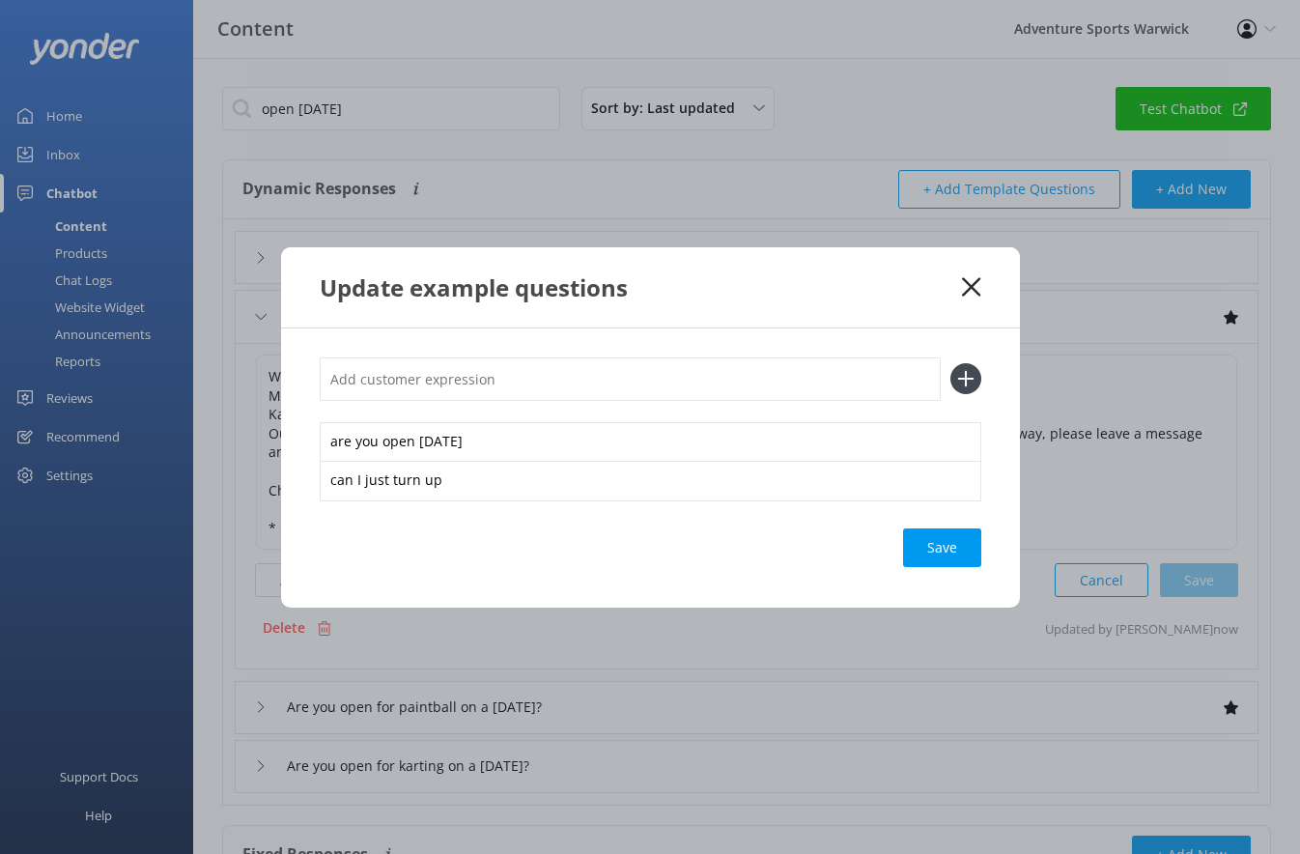
click at [610, 386] on input "text" at bounding box center [630, 378] width 621 height 43
type input "do I need to book"
click at [975, 375] on icon at bounding box center [965, 378] width 31 height 31
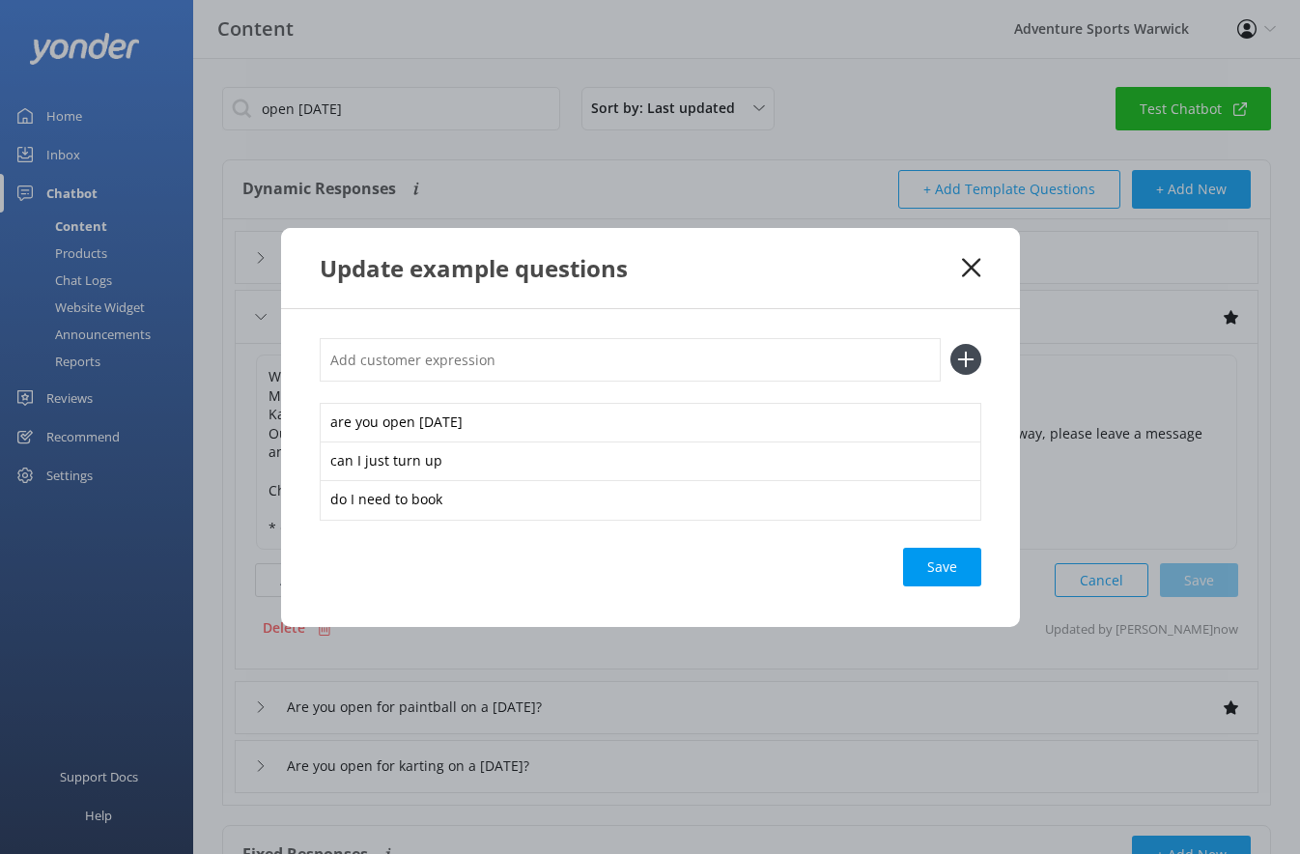
click at [361, 359] on input "text" at bounding box center [630, 359] width 621 height 43
type input "what can I do [DATE]"
click at [957, 355] on icon at bounding box center [965, 359] width 31 height 31
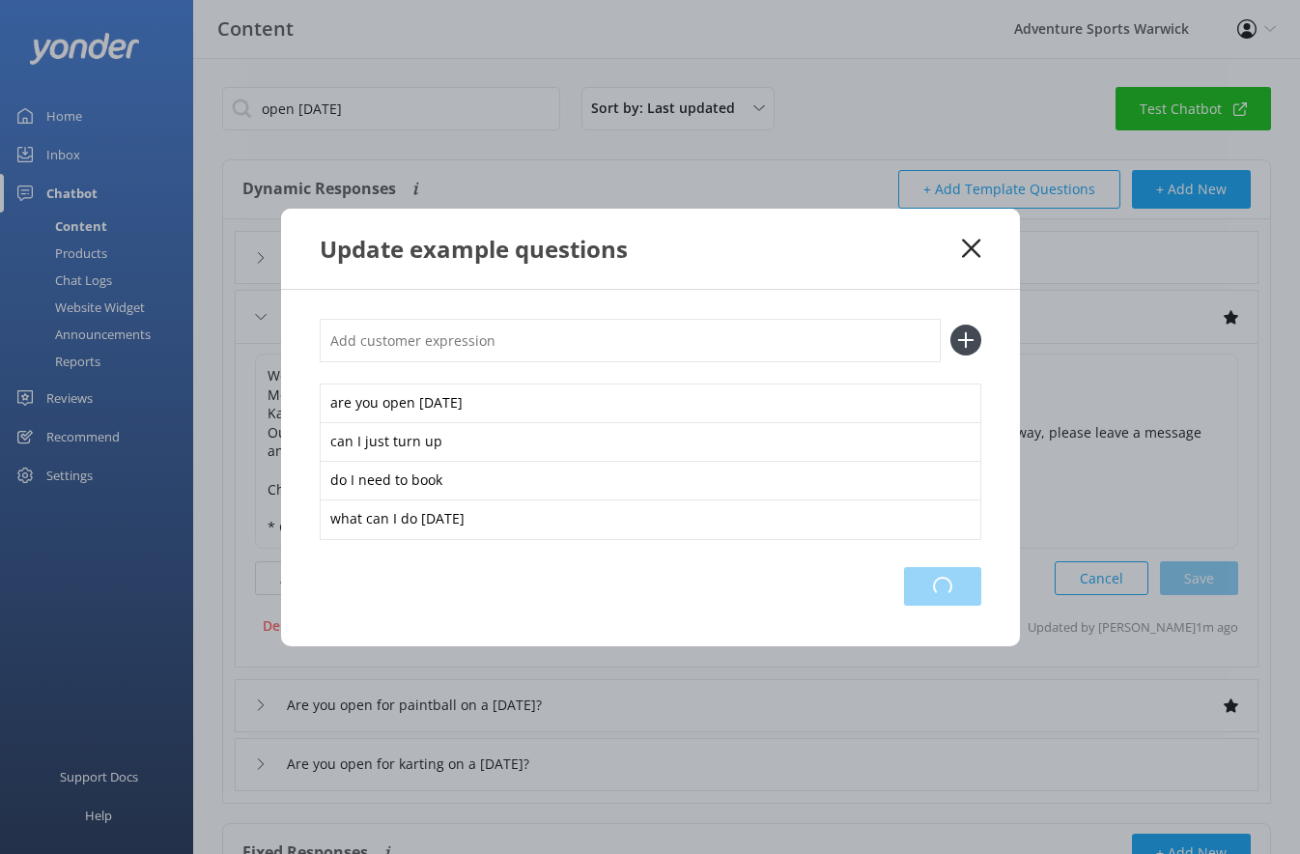
click at [943, 602] on div "Loading.." at bounding box center [942, 586] width 77 height 39
click at [950, 594] on div "Save" at bounding box center [942, 586] width 78 height 39
click at [972, 249] on use at bounding box center [971, 248] width 18 height 18
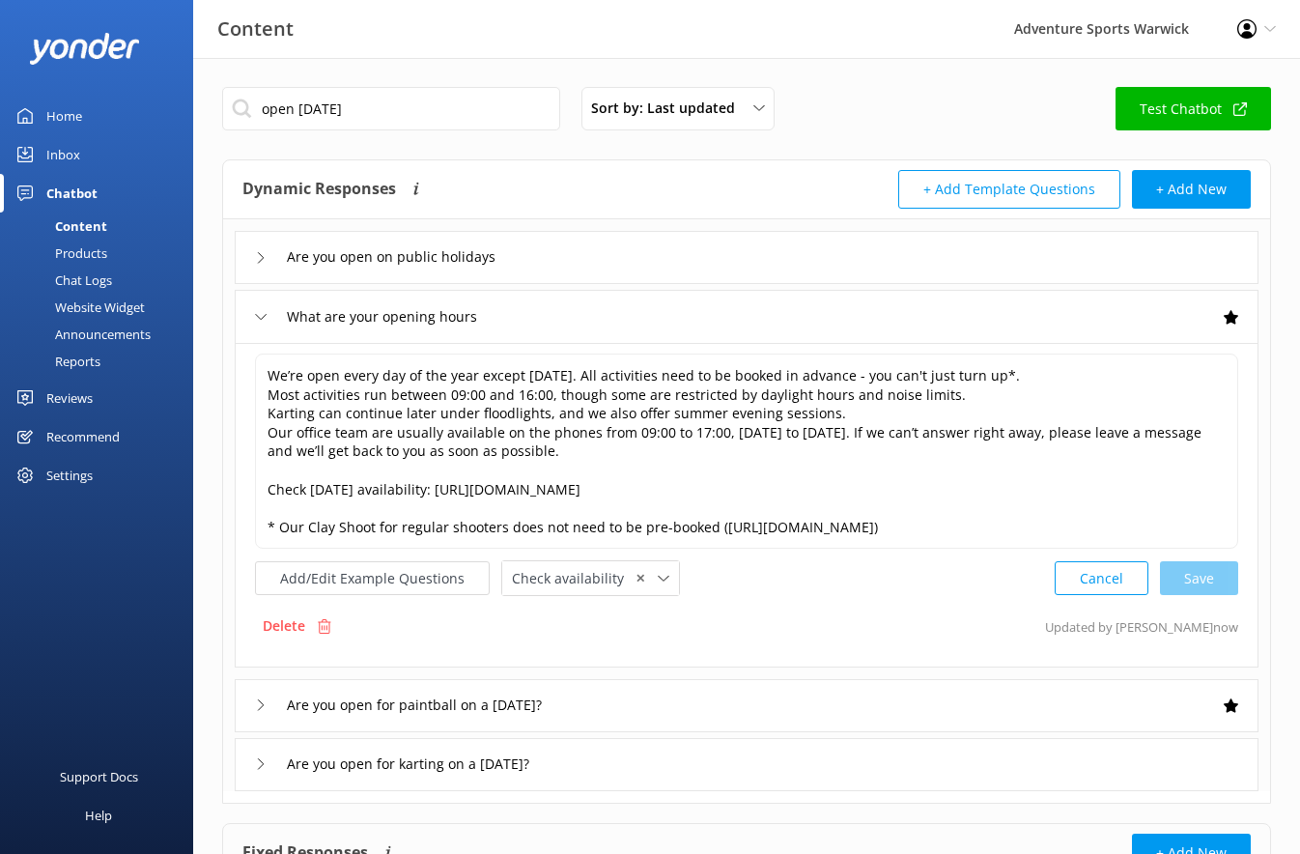
click at [94, 155] on link "Inbox" at bounding box center [96, 154] width 193 height 39
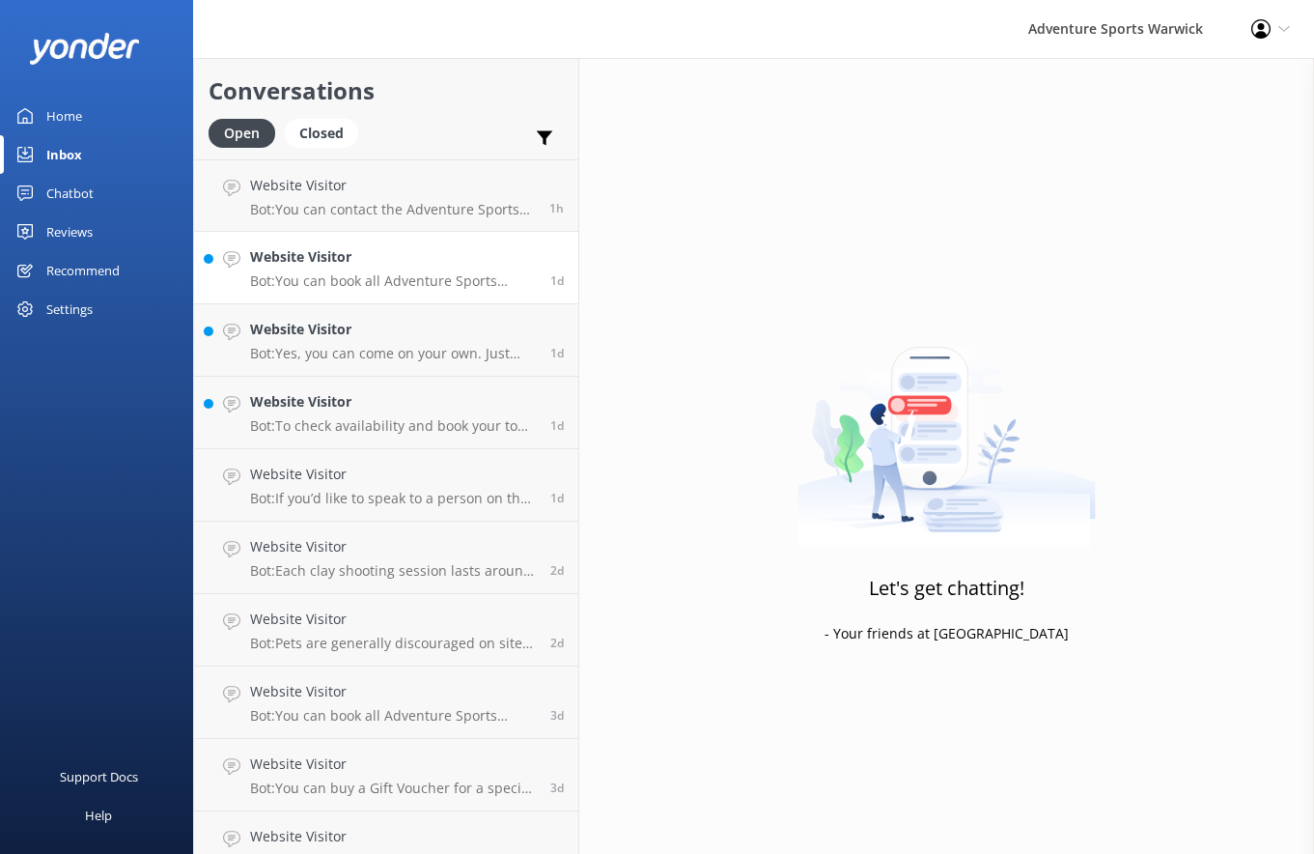
click at [396, 285] on p "Bot: You can book all Adventure Sports activity packages online at: [URL][DOMAI…" at bounding box center [393, 280] width 286 height 17
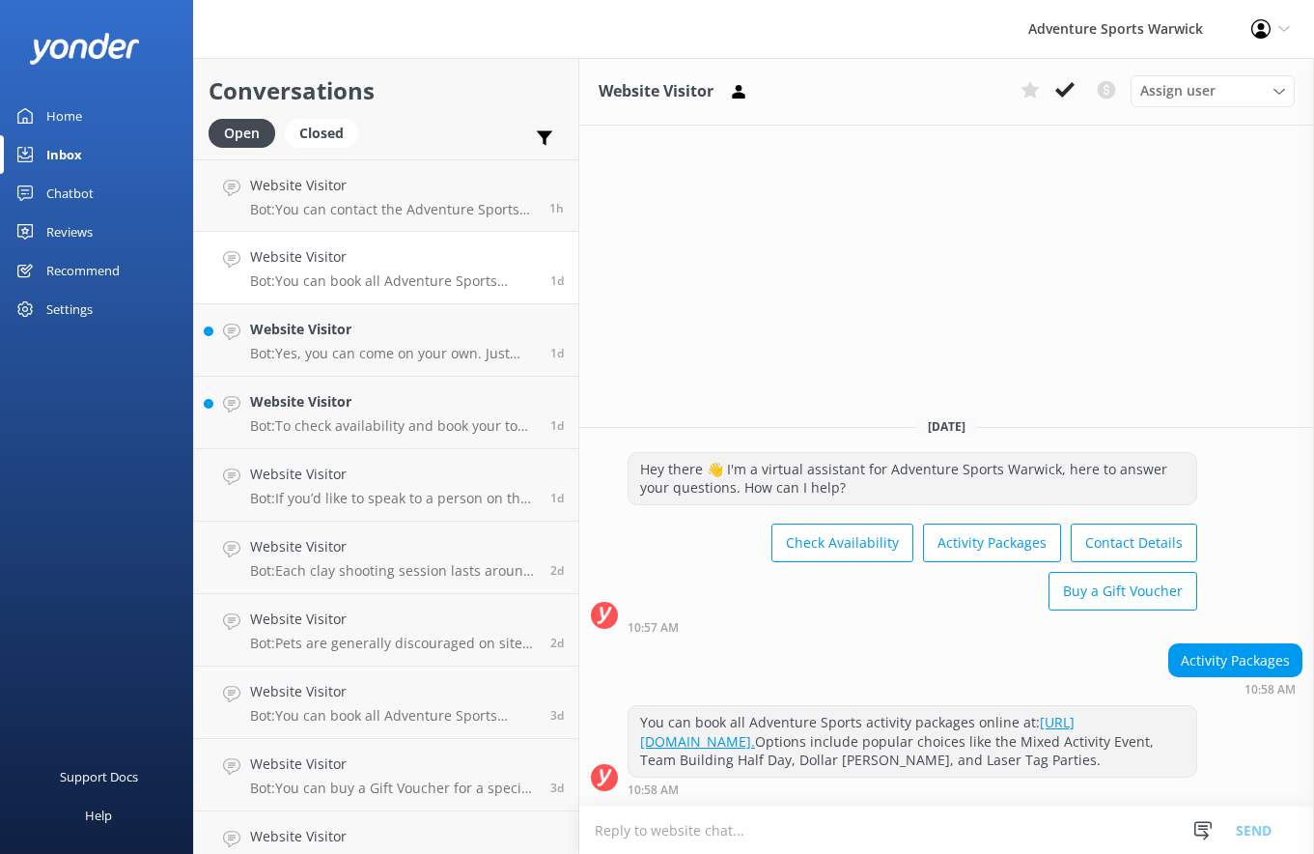
click at [315, 281] on p "Bot: You can book all Adventure Sports activity packages online at: [URL][DOMAI…" at bounding box center [393, 280] width 286 height 17
click at [301, 343] on div "Website Visitor Bot: Yes, you can come on your own. Just make sure to book your…" at bounding box center [393, 340] width 286 height 42
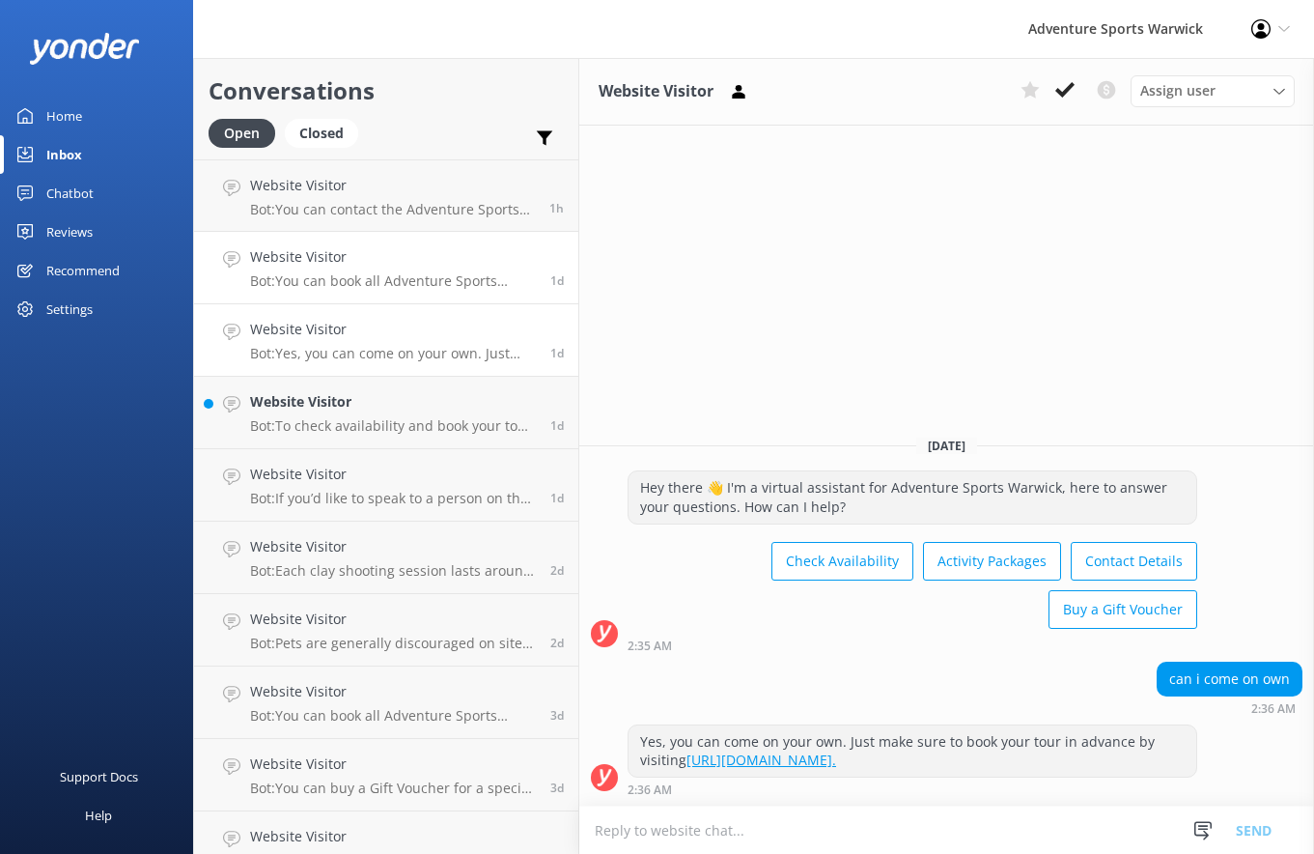
click at [309, 259] on h4 "Website Visitor" at bounding box center [393, 256] width 286 height 21
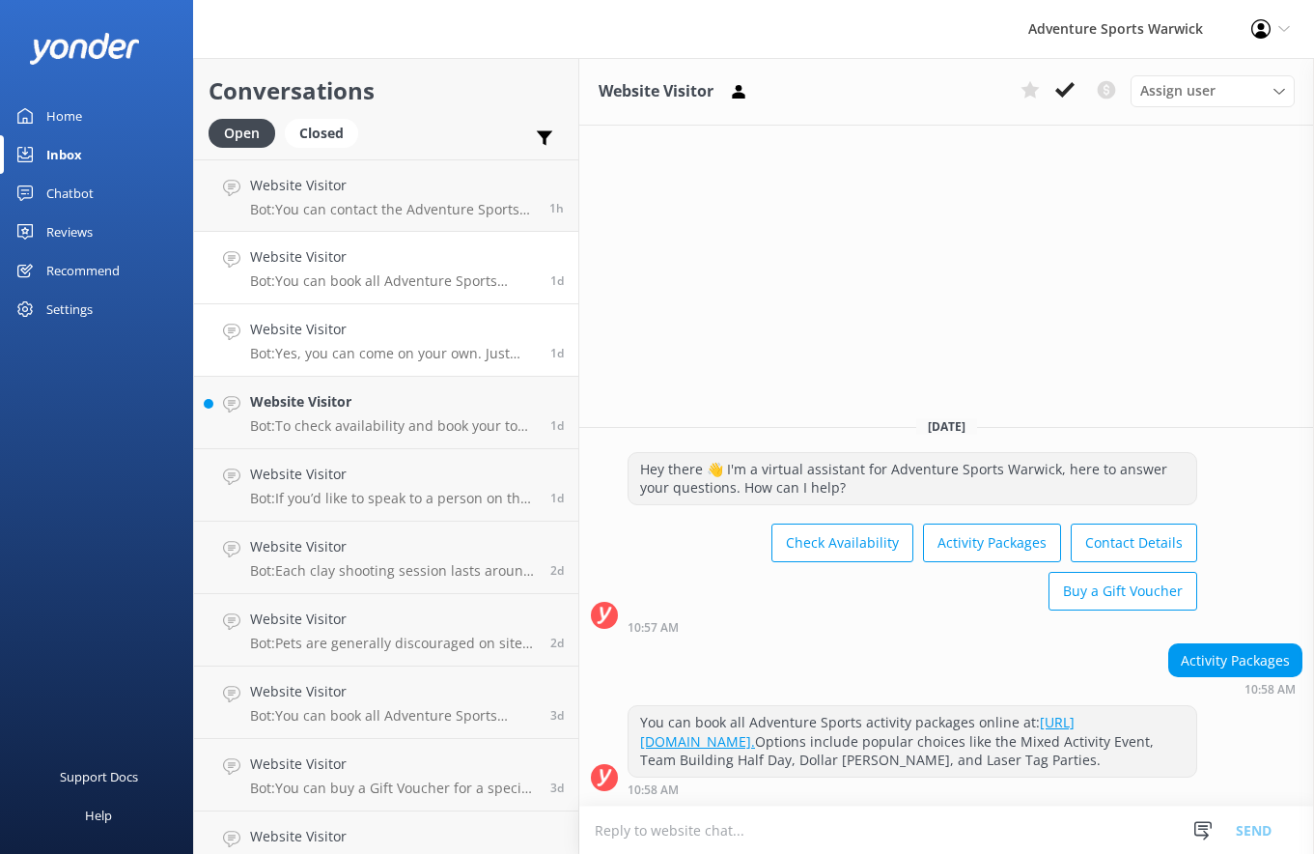
click at [296, 323] on h4 "Website Visitor" at bounding box center [393, 329] width 286 height 21
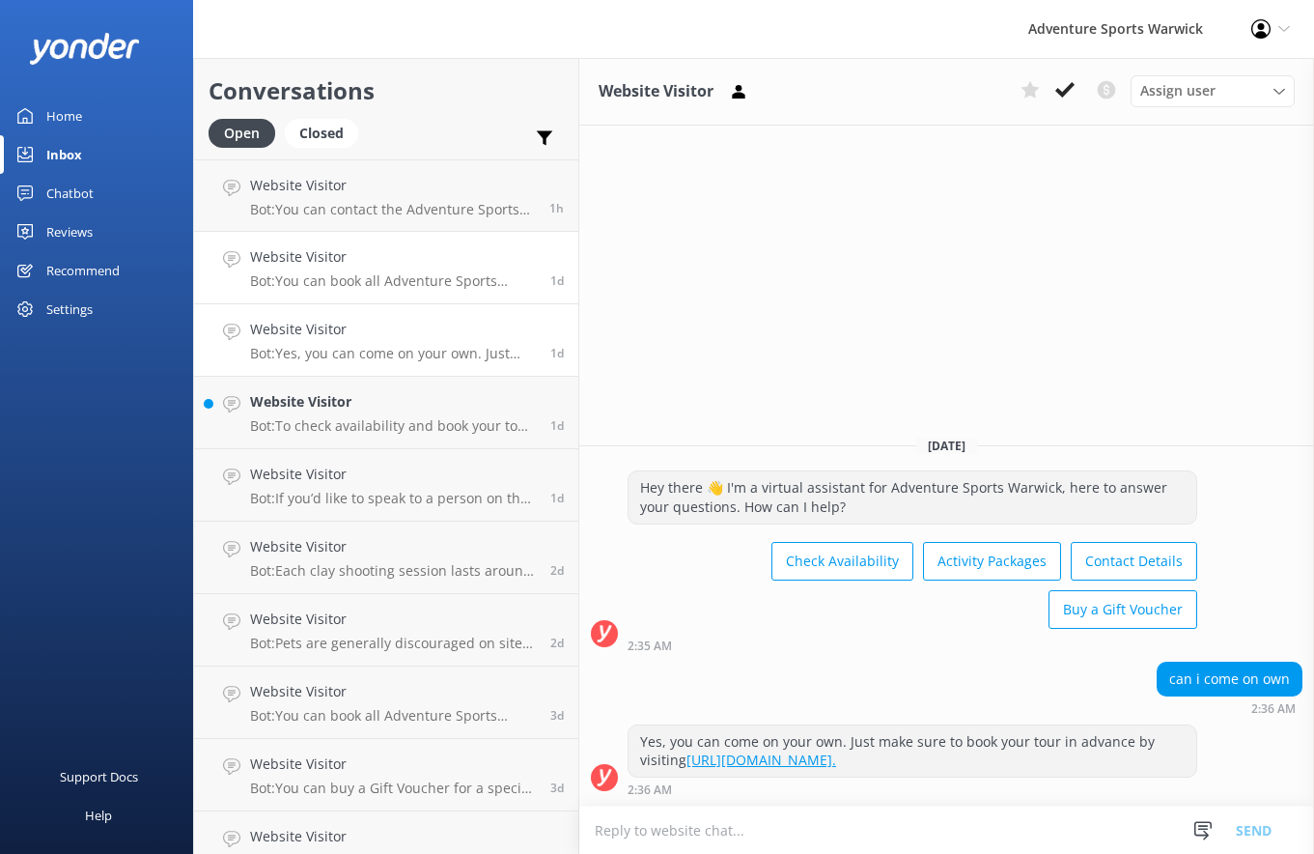
click at [307, 263] on h4 "Website Visitor" at bounding box center [393, 256] width 286 height 21
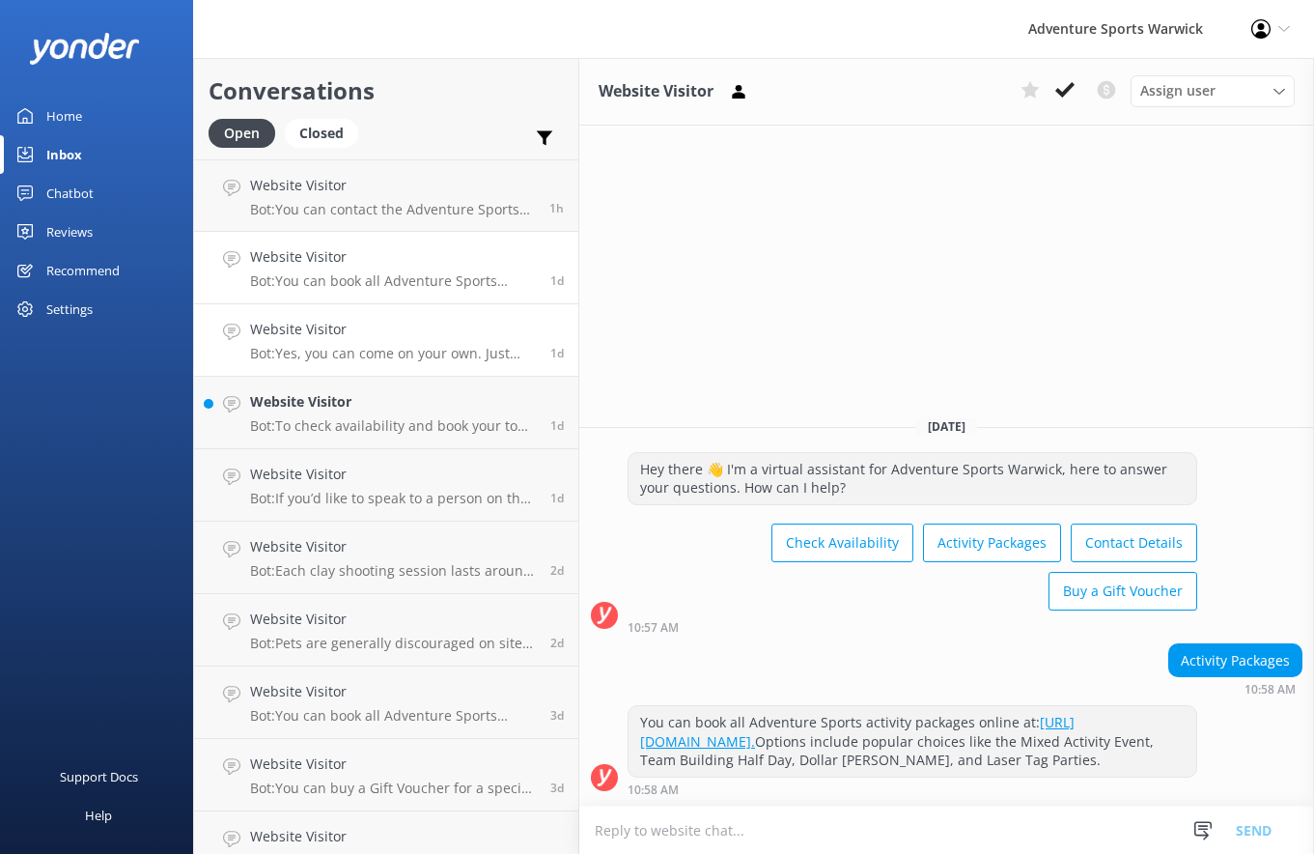
click at [313, 350] on p "Bot: Yes, you can come on your own. Just make sure to book your tour in advance…" at bounding box center [393, 353] width 286 height 17
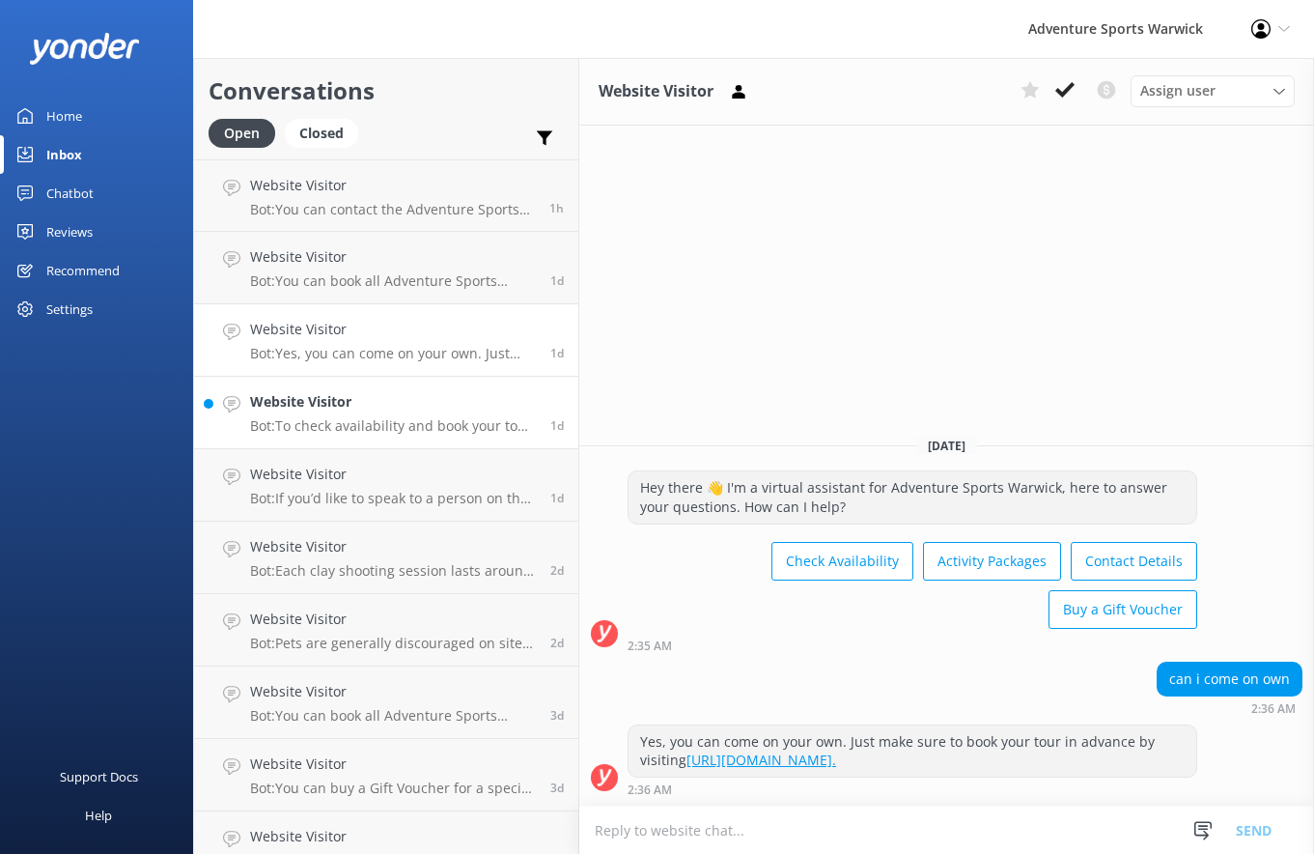
click at [414, 414] on div "Website Visitor Bot: To check availability and book your tour, please visit: [U…" at bounding box center [393, 412] width 286 height 42
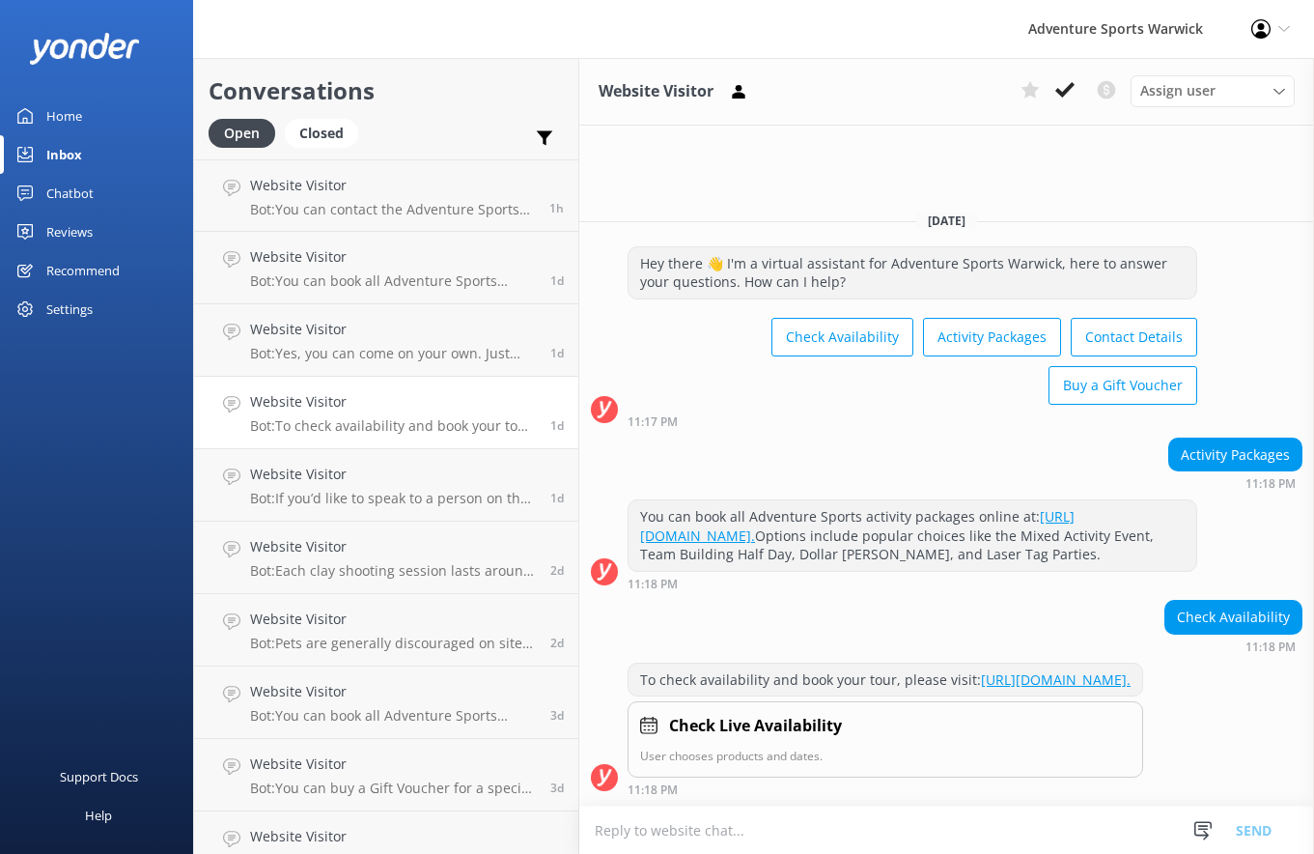
click at [72, 190] on div "Chatbot" at bounding box center [69, 193] width 47 height 39
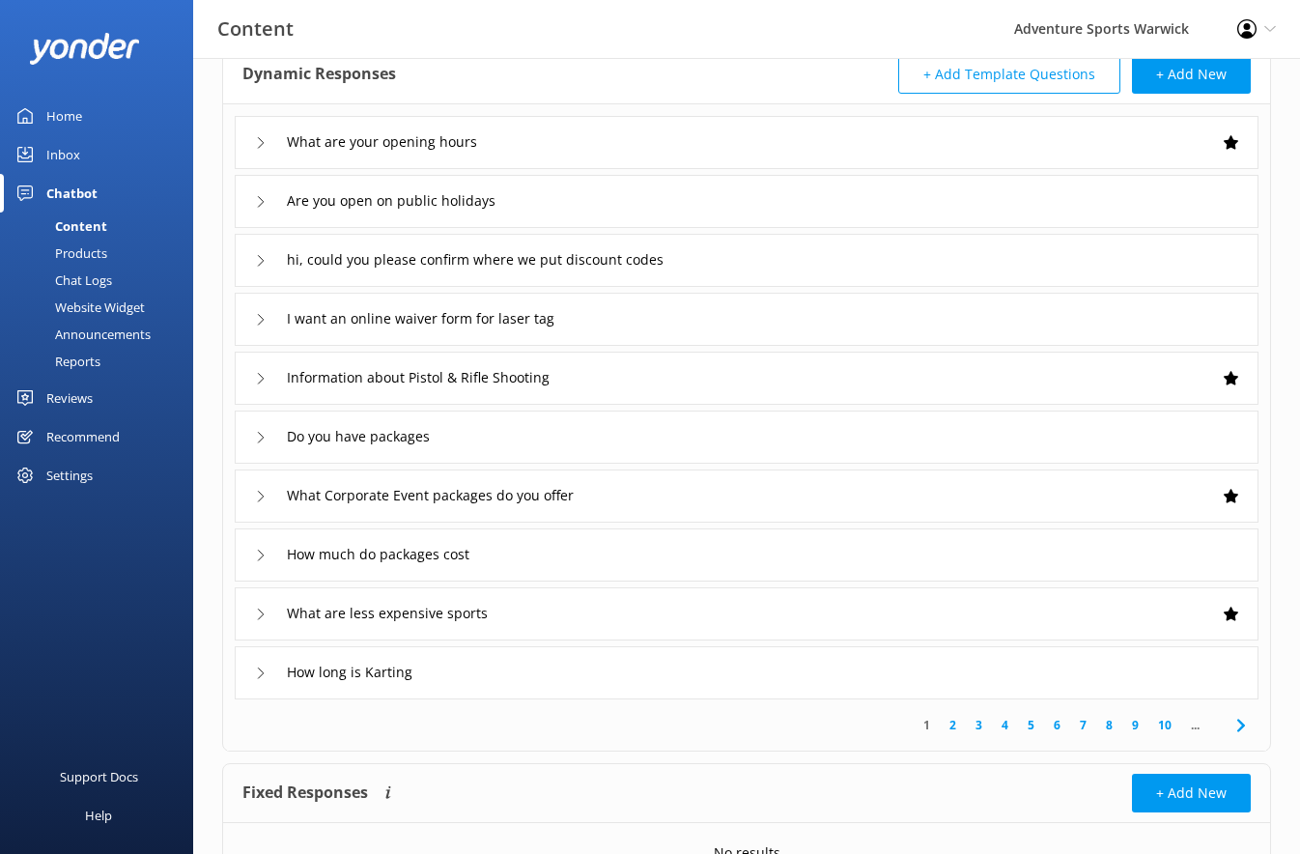
scroll to position [164, 0]
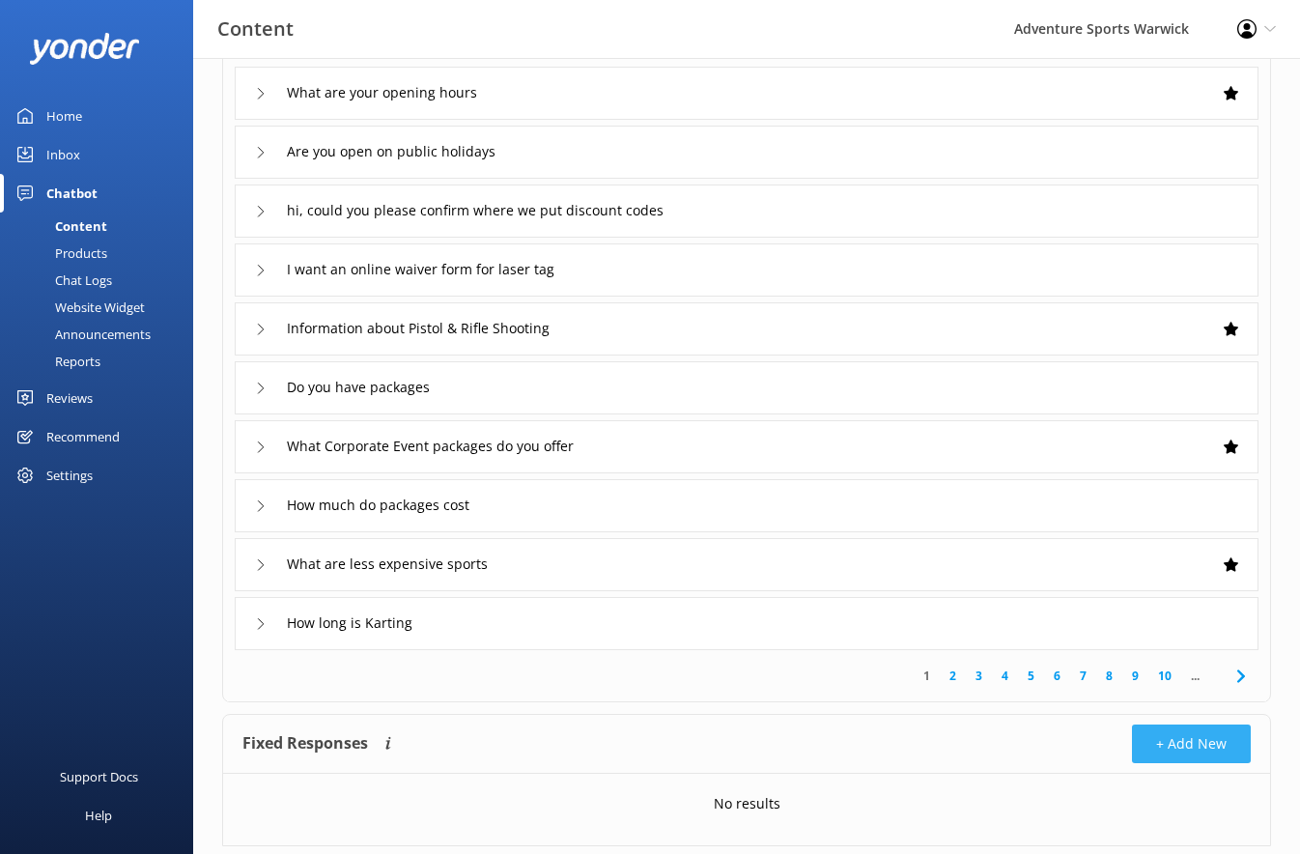
click at [1217, 746] on button "+ Add New" at bounding box center [1191, 743] width 119 height 39
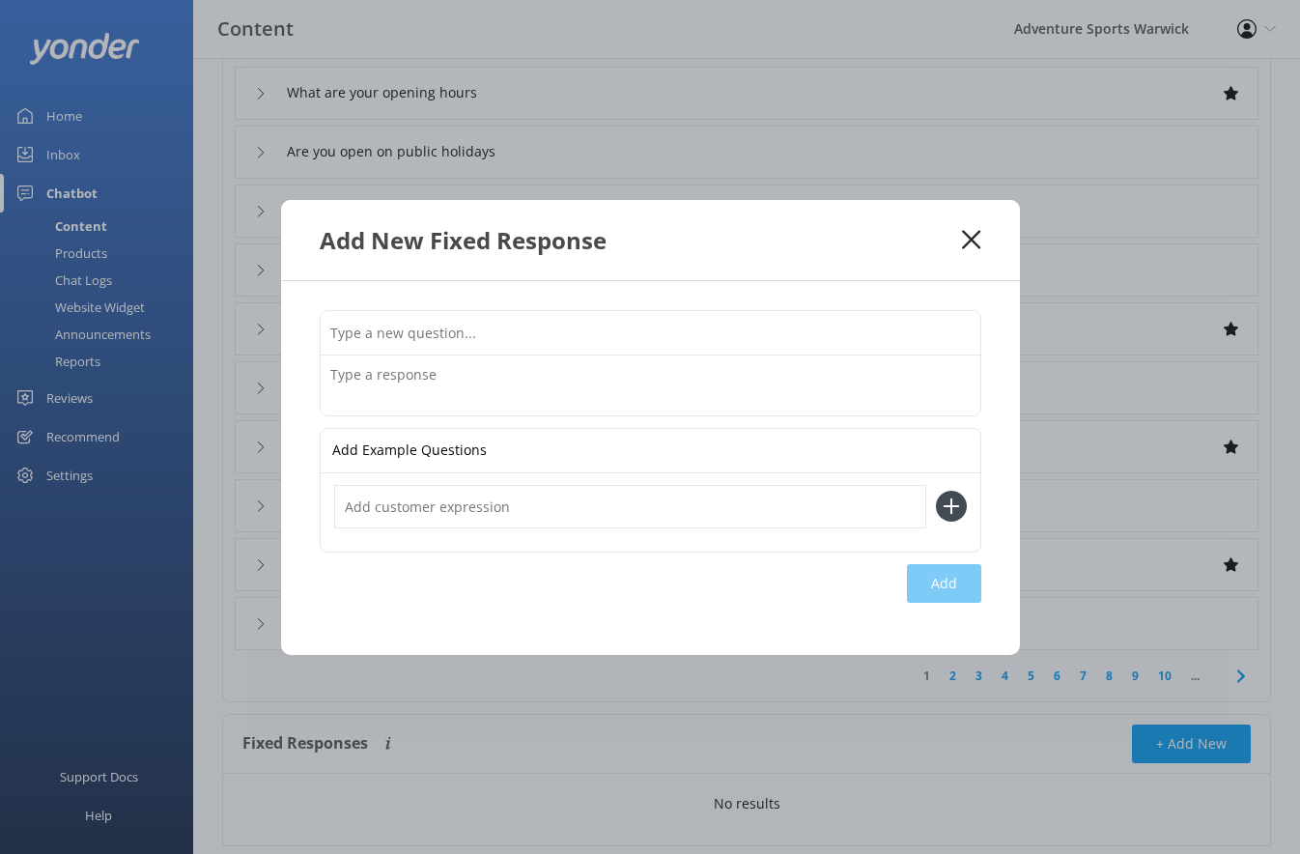
click at [411, 333] on input "text" at bounding box center [651, 332] width 660 height 43
click at [346, 333] on input "ARe you open [DATE]" at bounding box center [651, 332] width 660 height 43
type input "Are you open [DATE]"
click at [414, 390] on textarea at bounding box center [651, 385] width 660 height 60
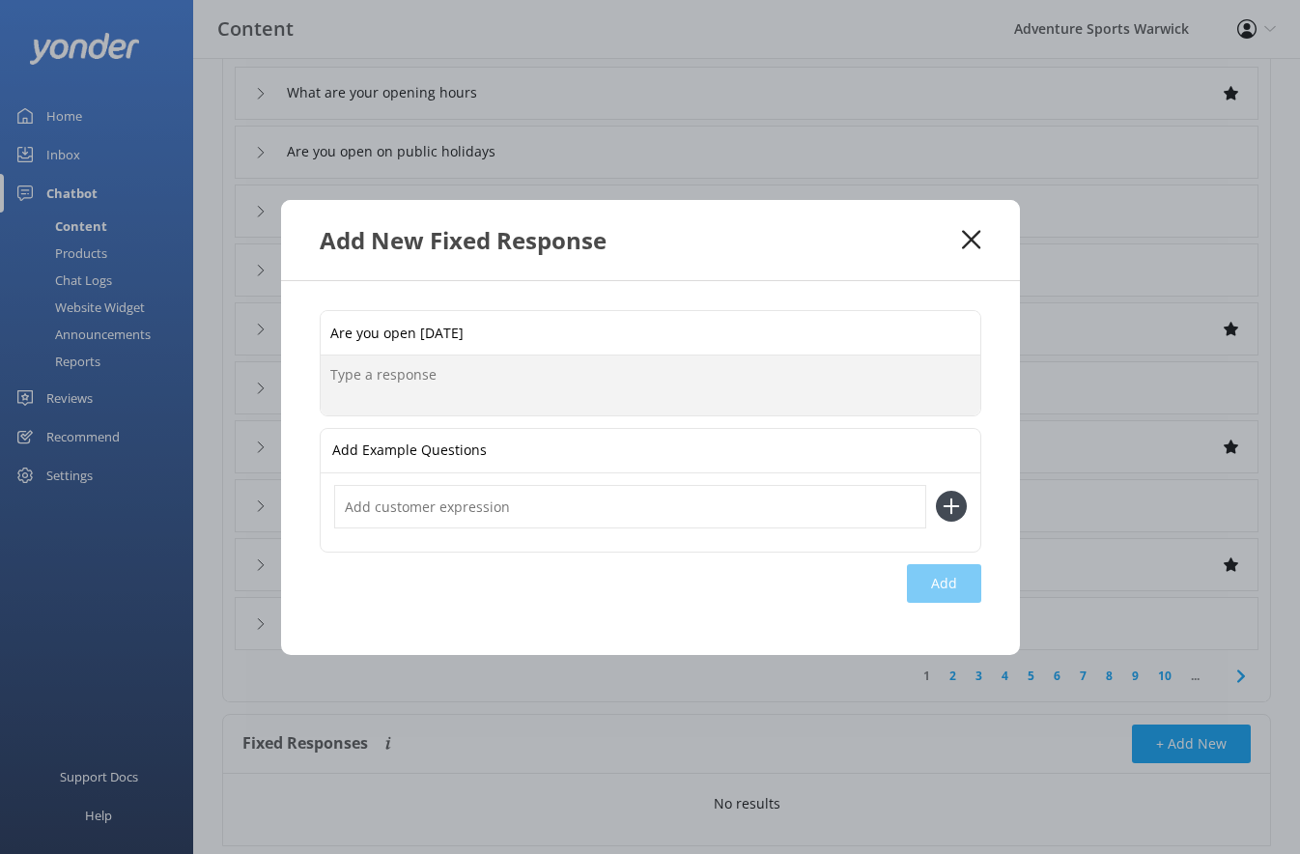
paste textarea "We’re open every day of the year except [DATE]. All activities need to be booke…"
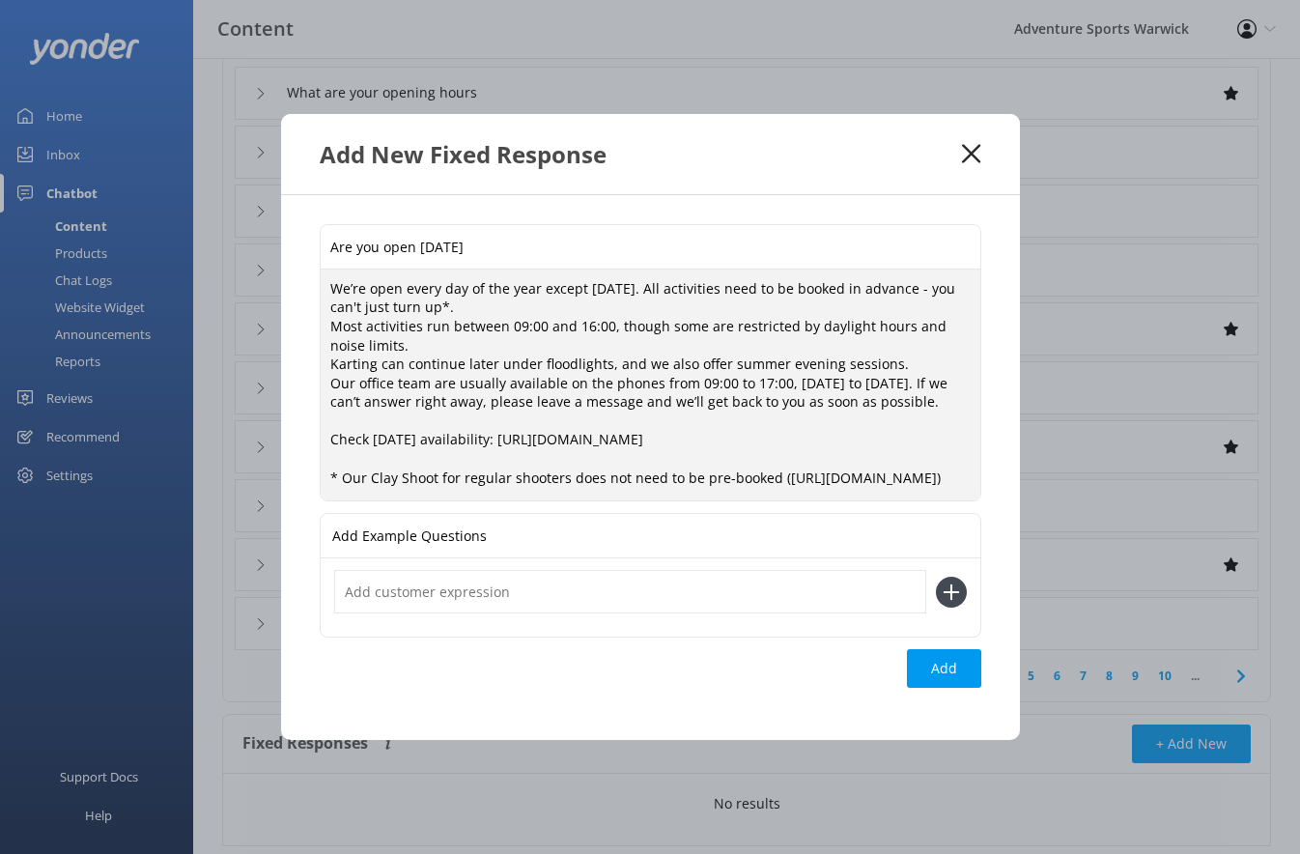
type textarea "We’re open every day of the year except [DATE]. All activities need to be booke…"
click at [480, 613] on input "text" at bounding box center [630, 591] width 592 height 43
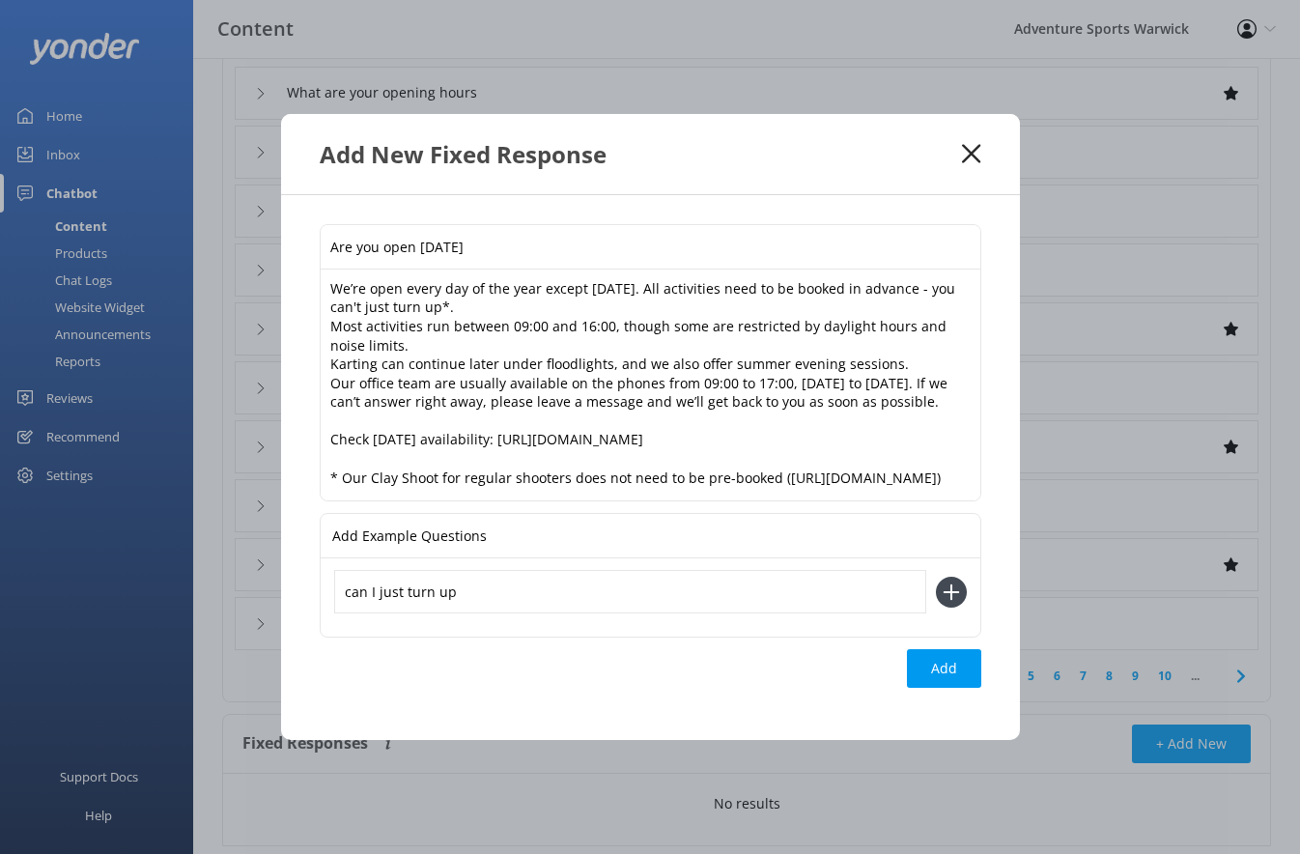
type input "can I just turn up"
click at [964, 607] on icon at bounding box center [951, 592] width 31 height 31
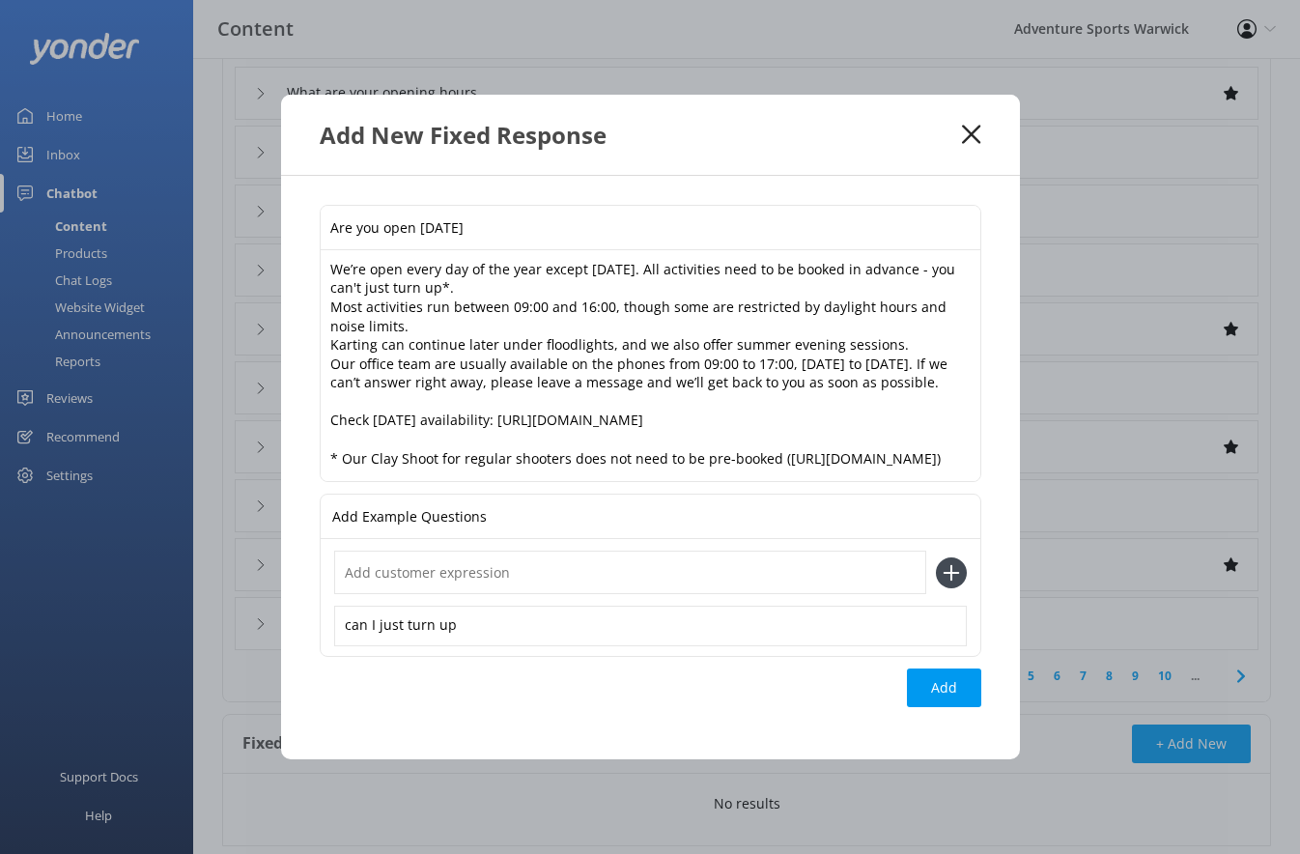
click at [602, 594] on input "text" at bounding box center [630, 571] width 592 height 43
type input "do I need to book"
click at [955, 707] on div "Add" at bounding box center [944, 687] width 74 height 39
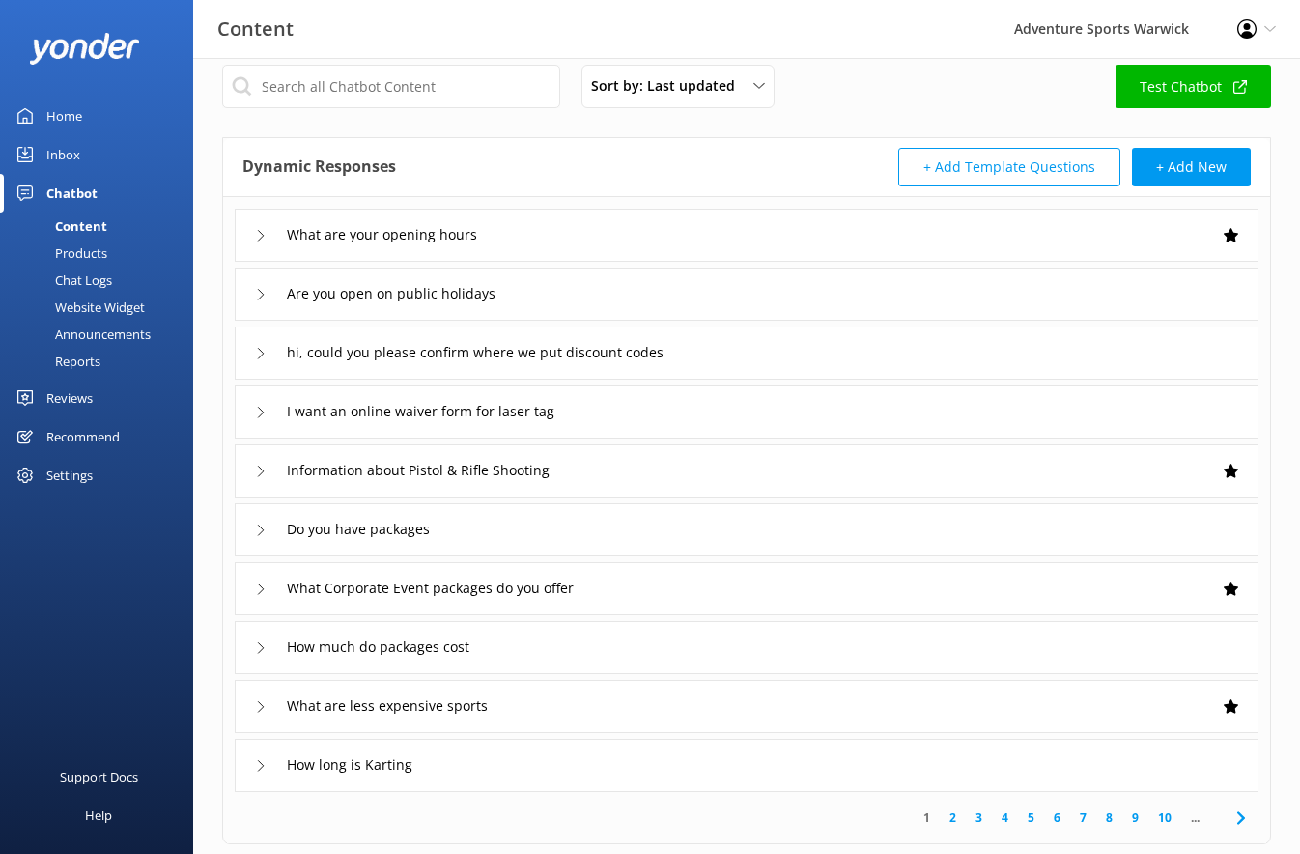
scroll to position [0, 0]
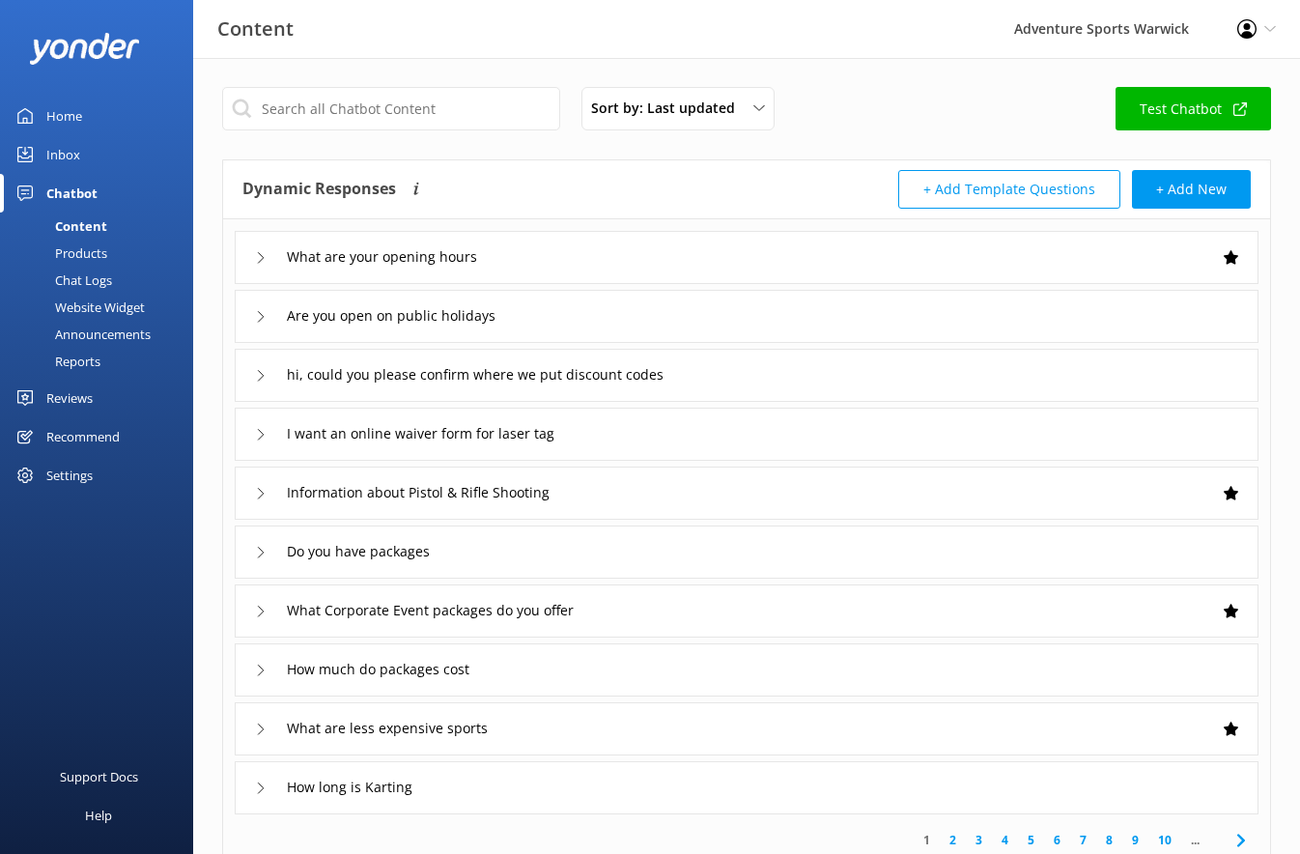
click at [1185, 98] on link "Test Chatbot" at bounding box center [1192, 108] width 155 height 43
click at [67, 111] on div "Home" at bounding box center [64, 116] width 36 height 39
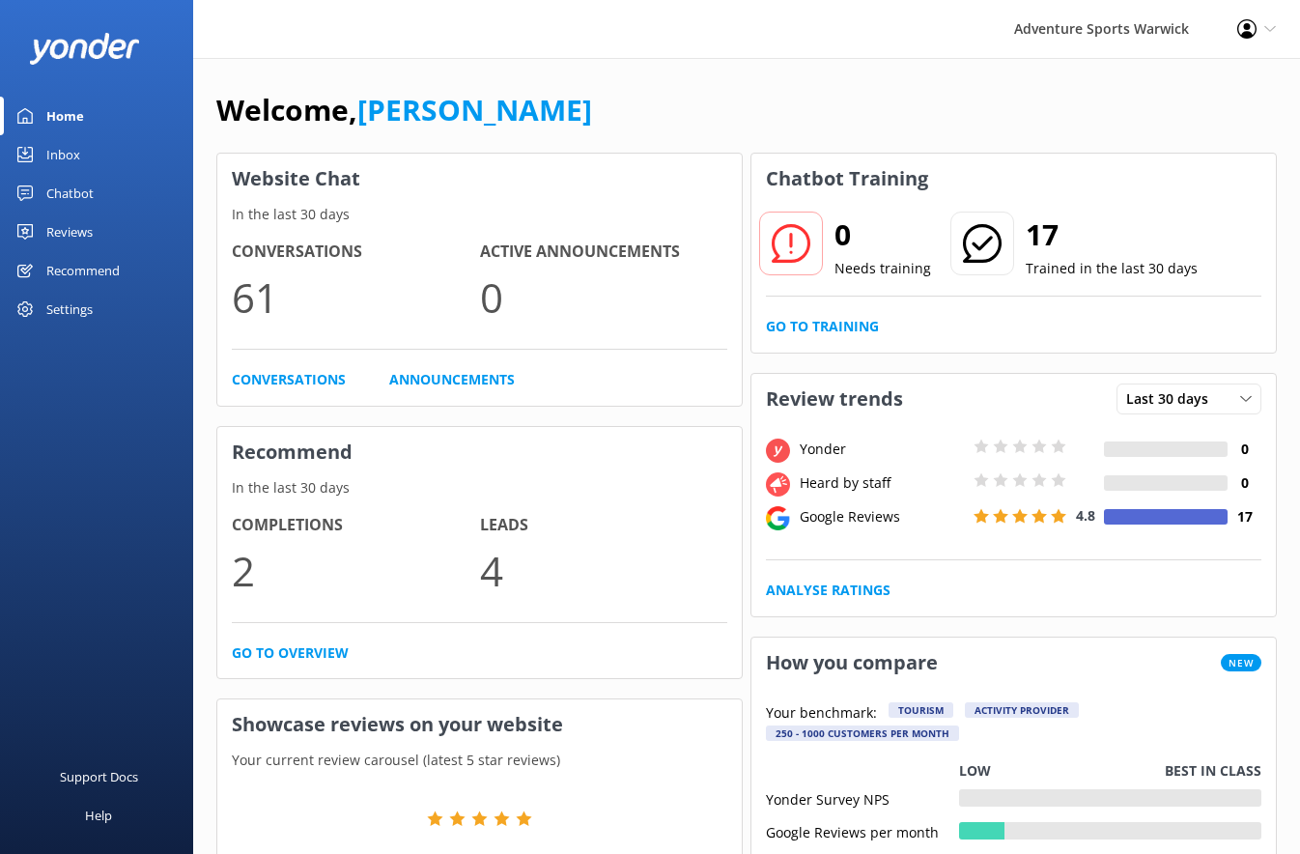
click at [63, 228] on div "Reviews" at bounding box center [69, 231] width 46 height 39
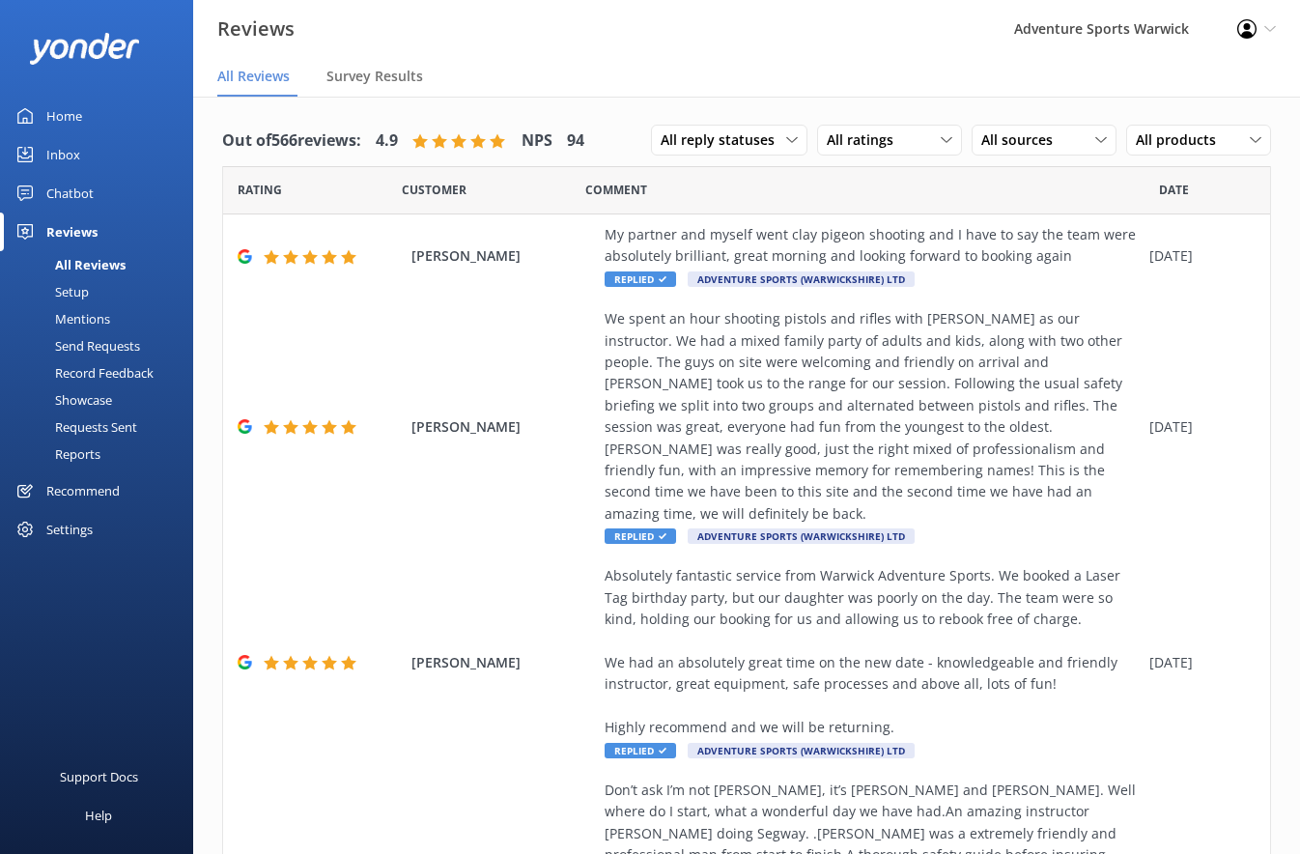
click at [54, 160] on div "Inbox" at bounding box center [63, 154] width 34 height 39
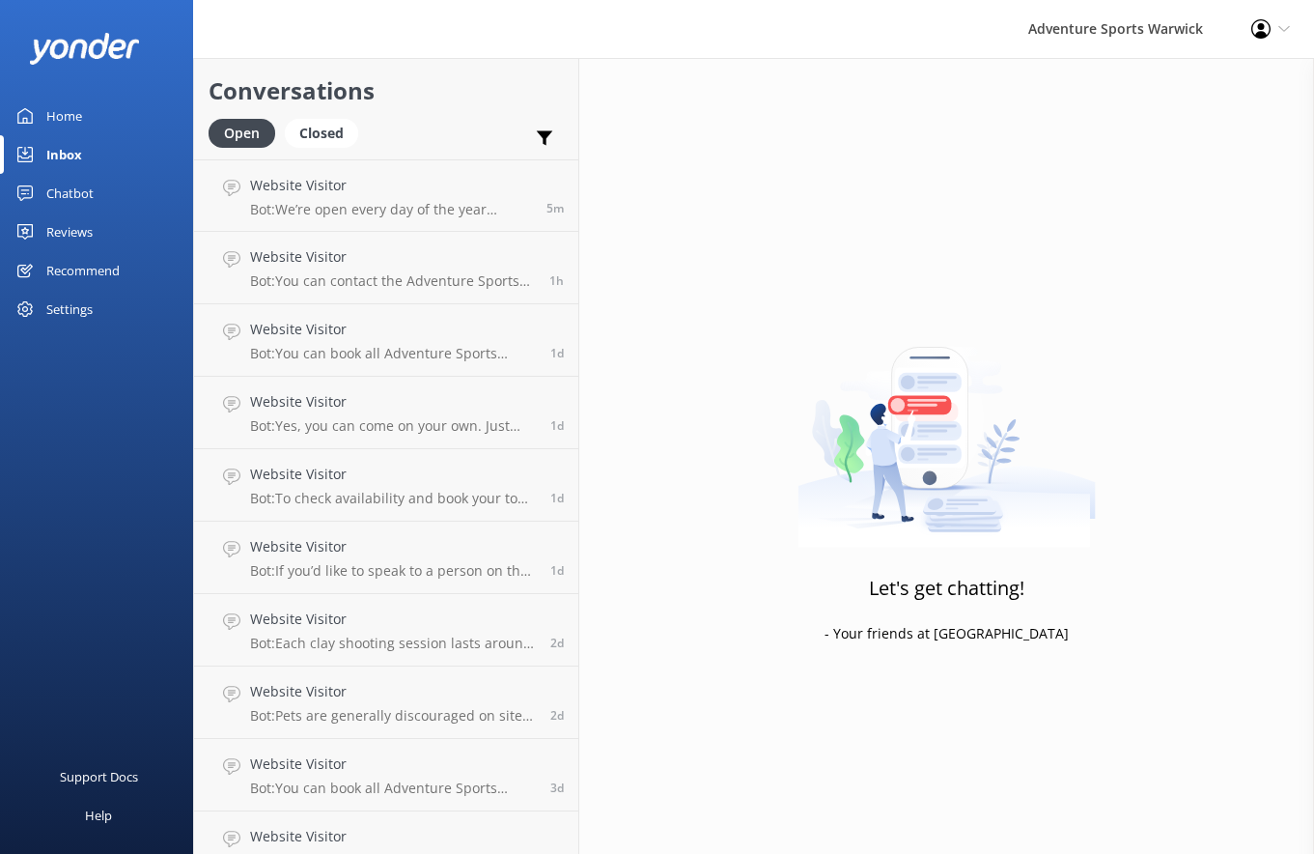
click at [72, 120] on div "Home" at bounding box center [64, 116] width 36 height 39
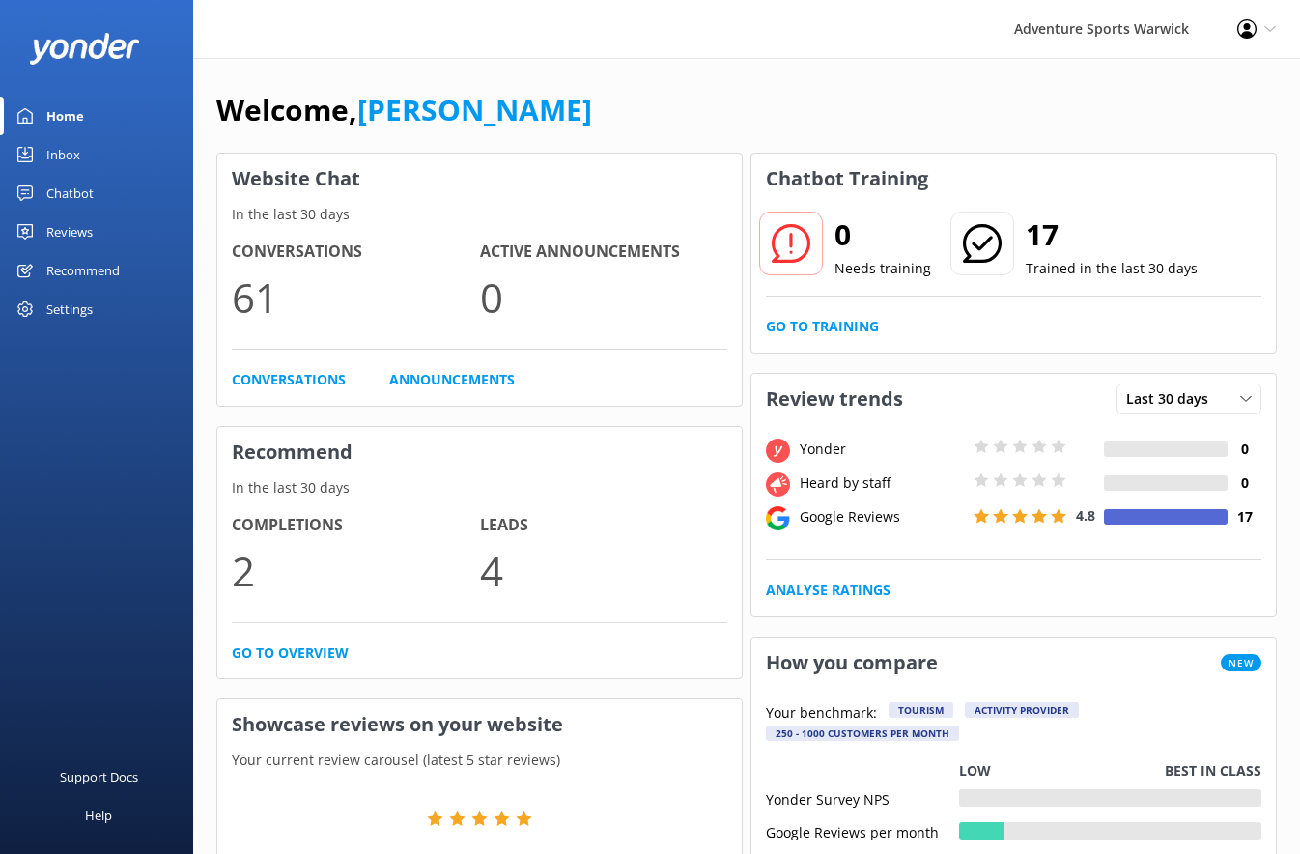
scroll to position [39, 0]
